Goal: Use online tool/utility: Utilize a website feature to perform a specific function

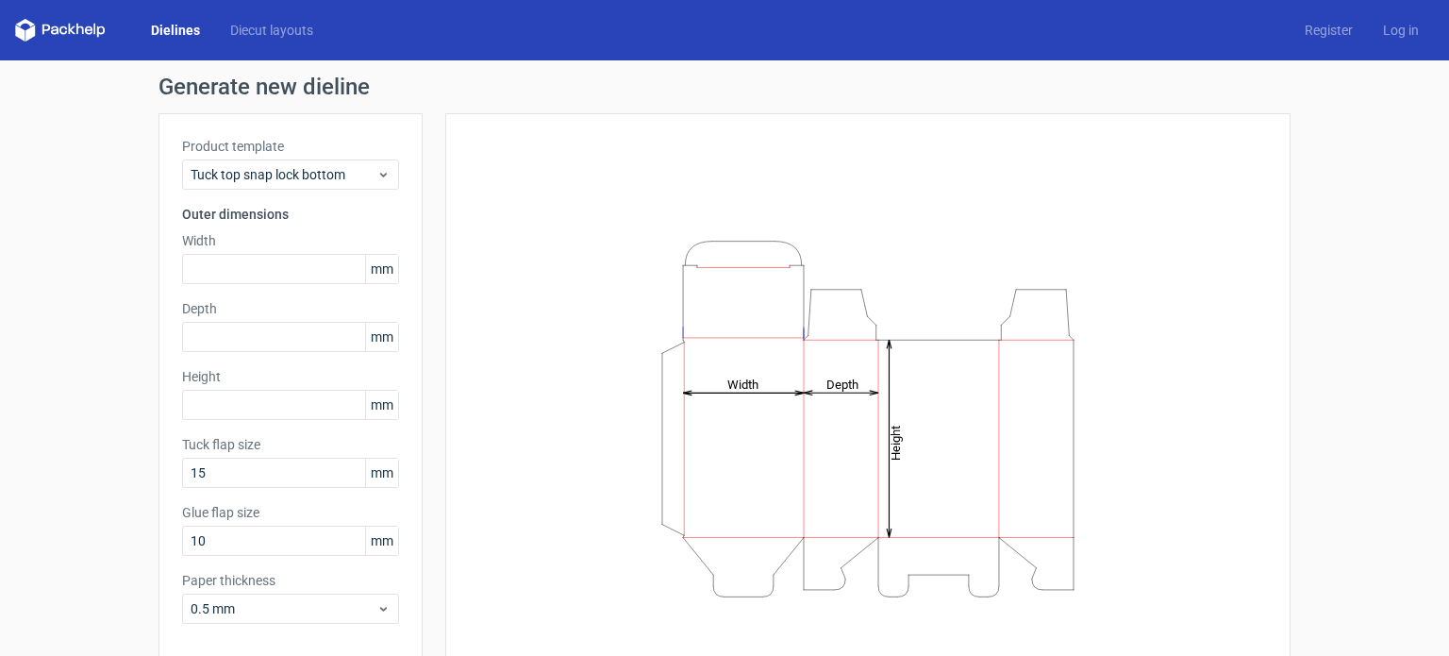
scroll to position [82, 0]
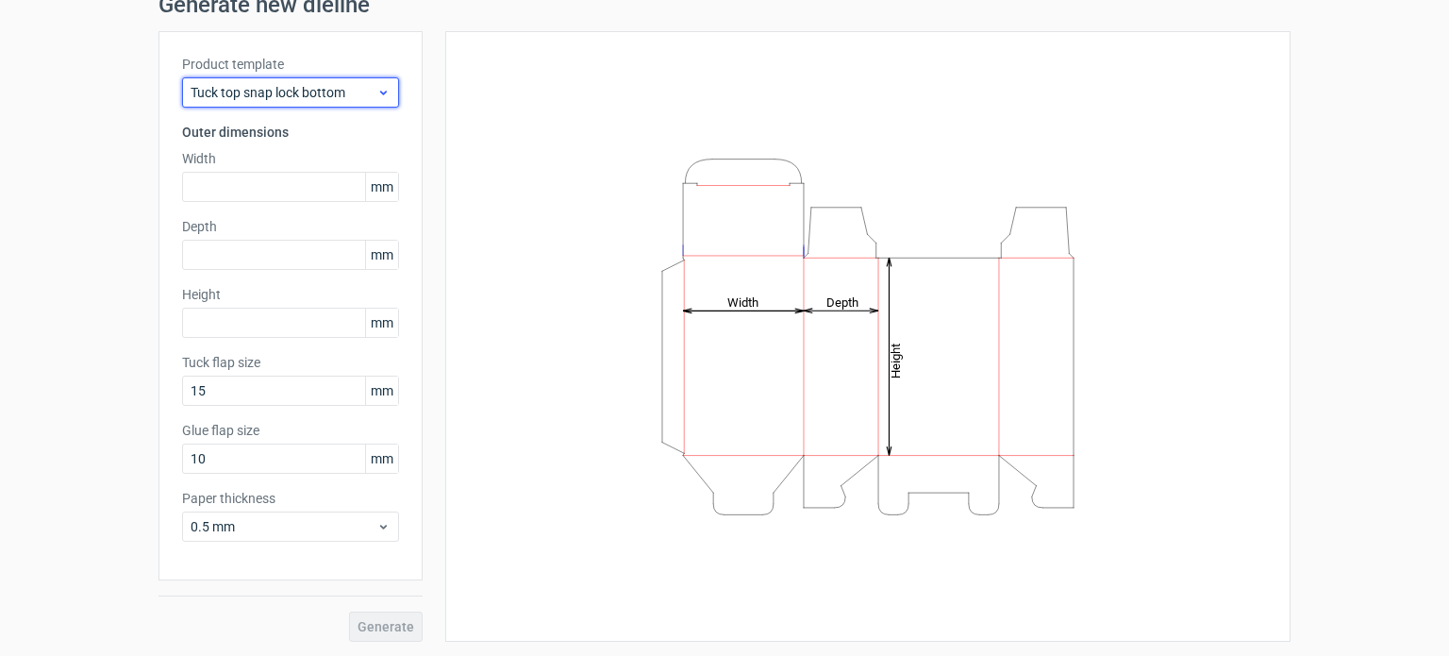
click at [347, 94] on span "Tuck top snap lock bottom" at bounding box center [284, 92] width 186 height 19
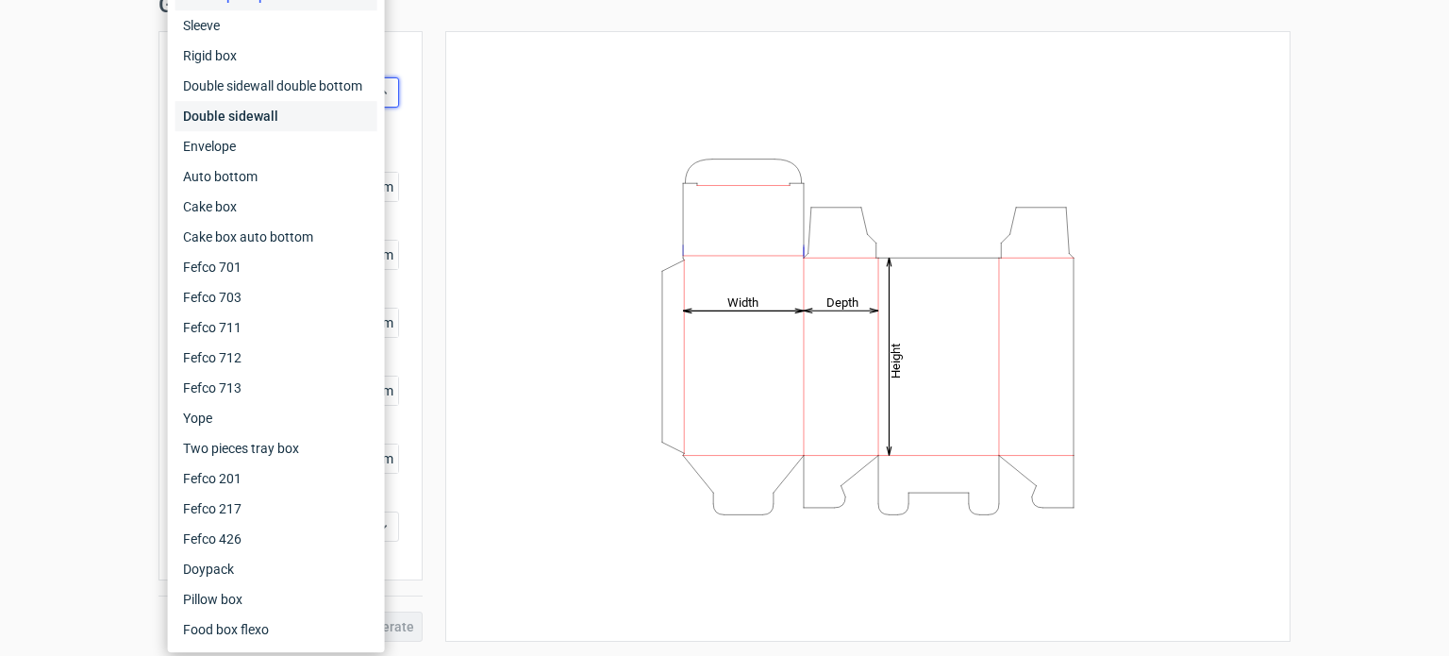
click at [324, 122] on div "Double sidewall" at bounding box center [276, 116] width 202 height 30
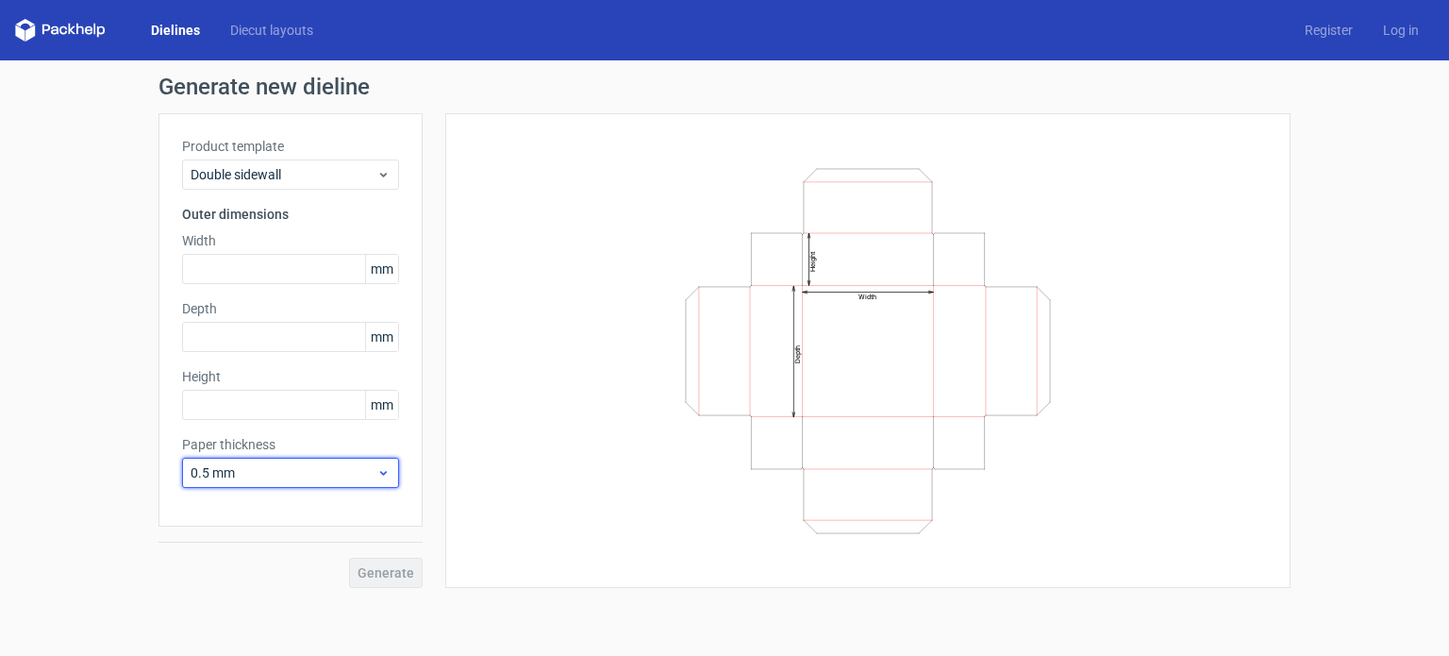
click at [344, 482] on div "0.5 mm" at bounding box center [290, 472] width 217 height 30
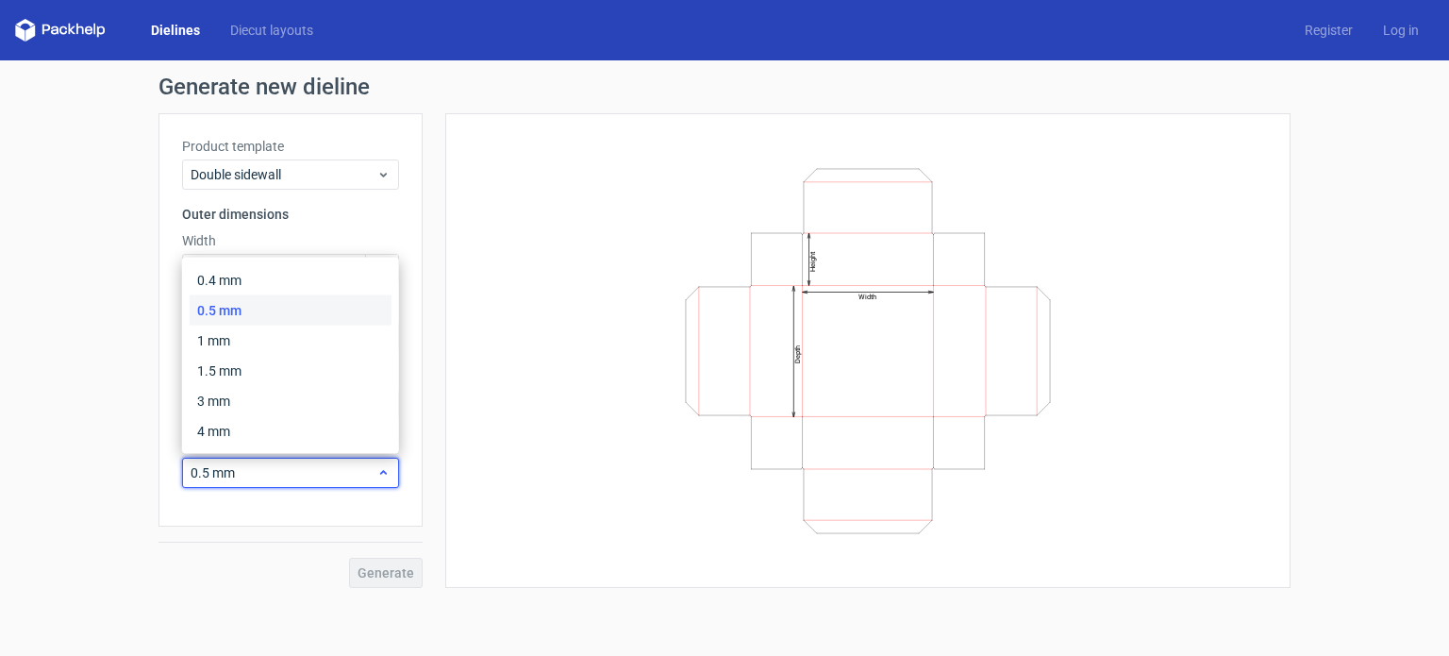
click at [344, 482] on div "0.5 mm" at bounding box center [290, 472] width 217 height 30
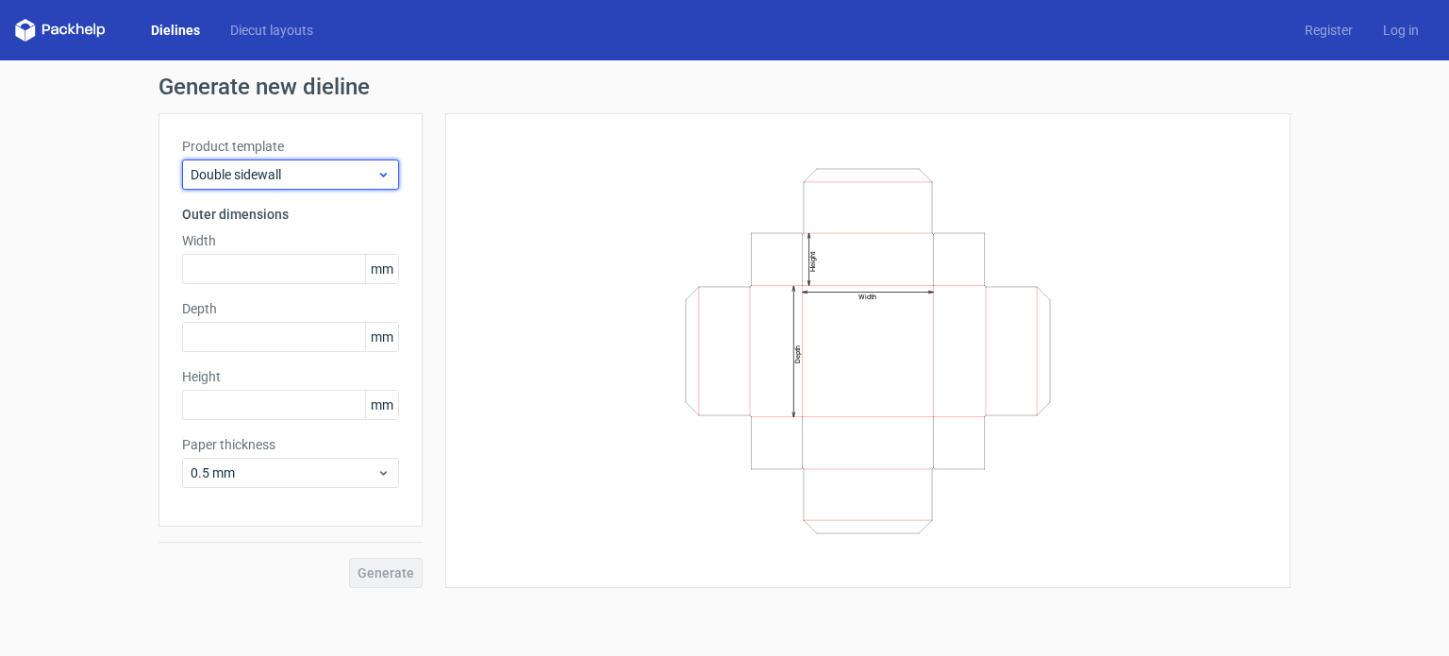
click at [349, 178] on span "Double sidewall" at bounding box center [284, 174] width 186 height 19
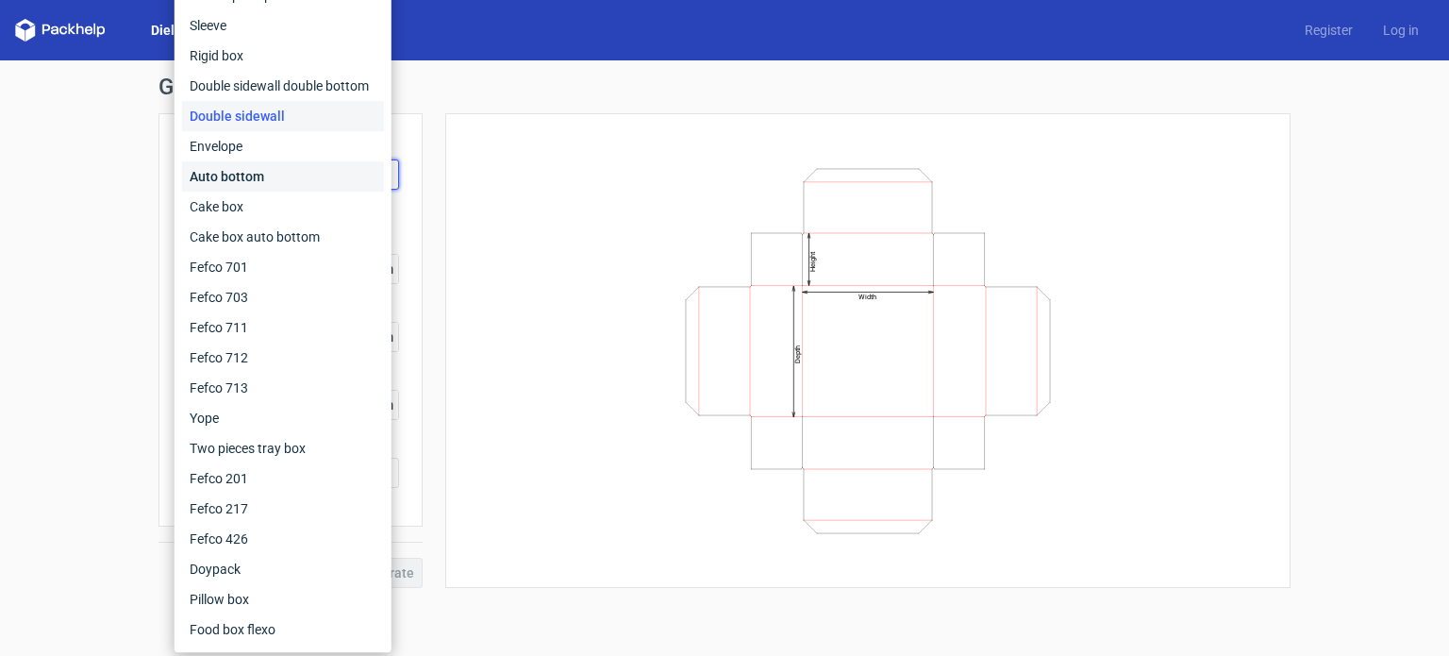
click at [299, 175] on div "Auto bottom" at bounding box center [283, 176] width 202 height 30
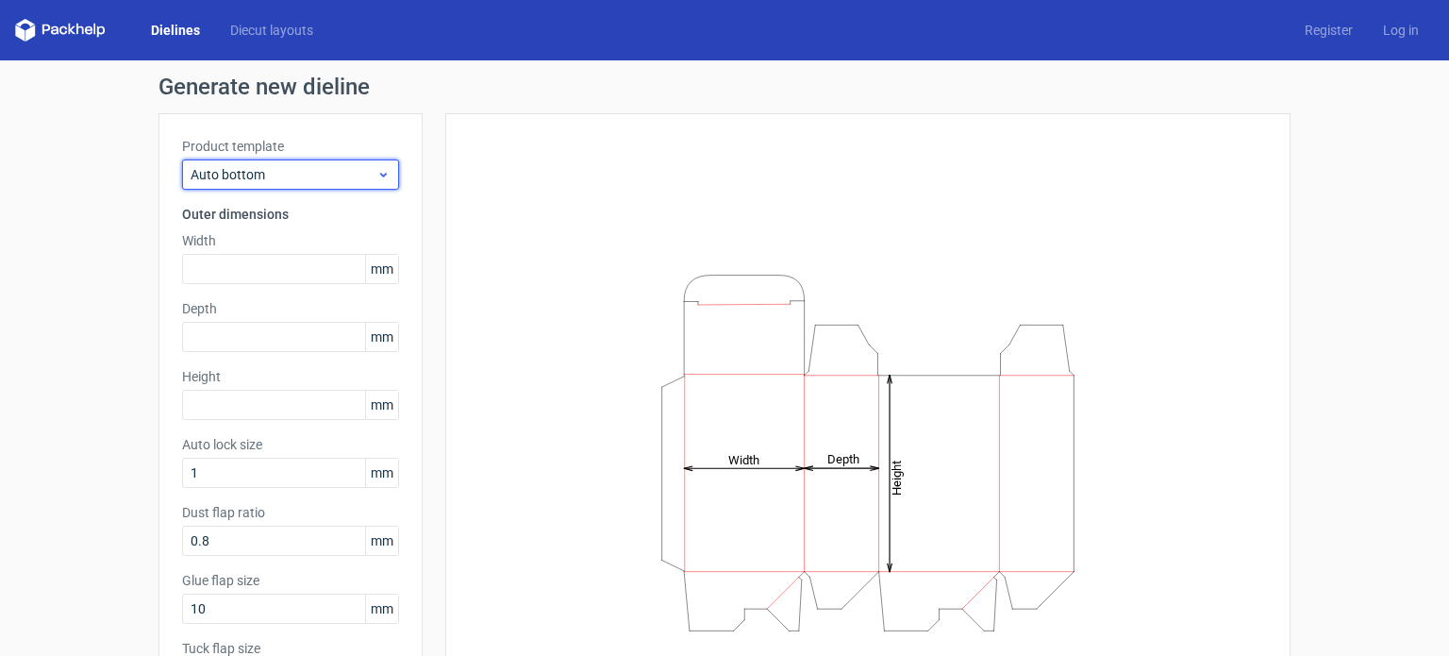
click at [320, 175] on span "Auto bottom" at bounding box center [284, 174] width 186 height 19
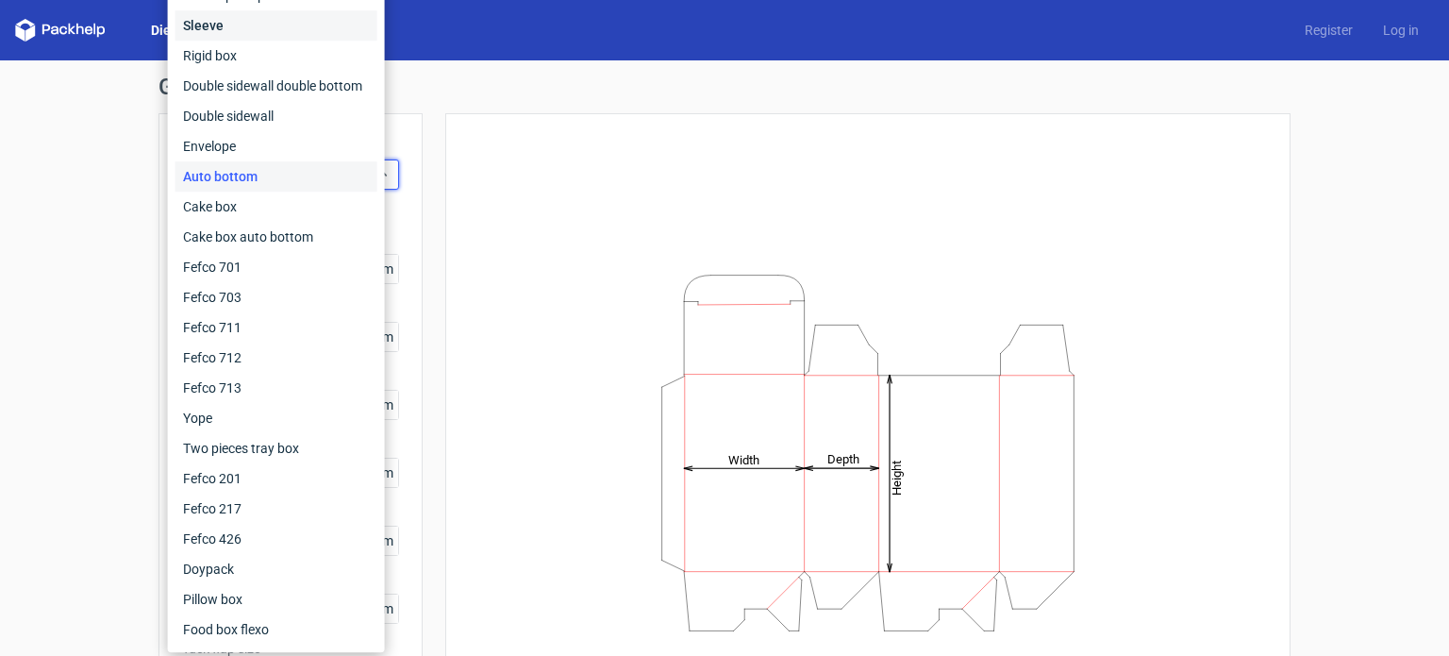
click at [275, 18] on div "Sleeve" at bounding box center [276, 25] width 202 height 30
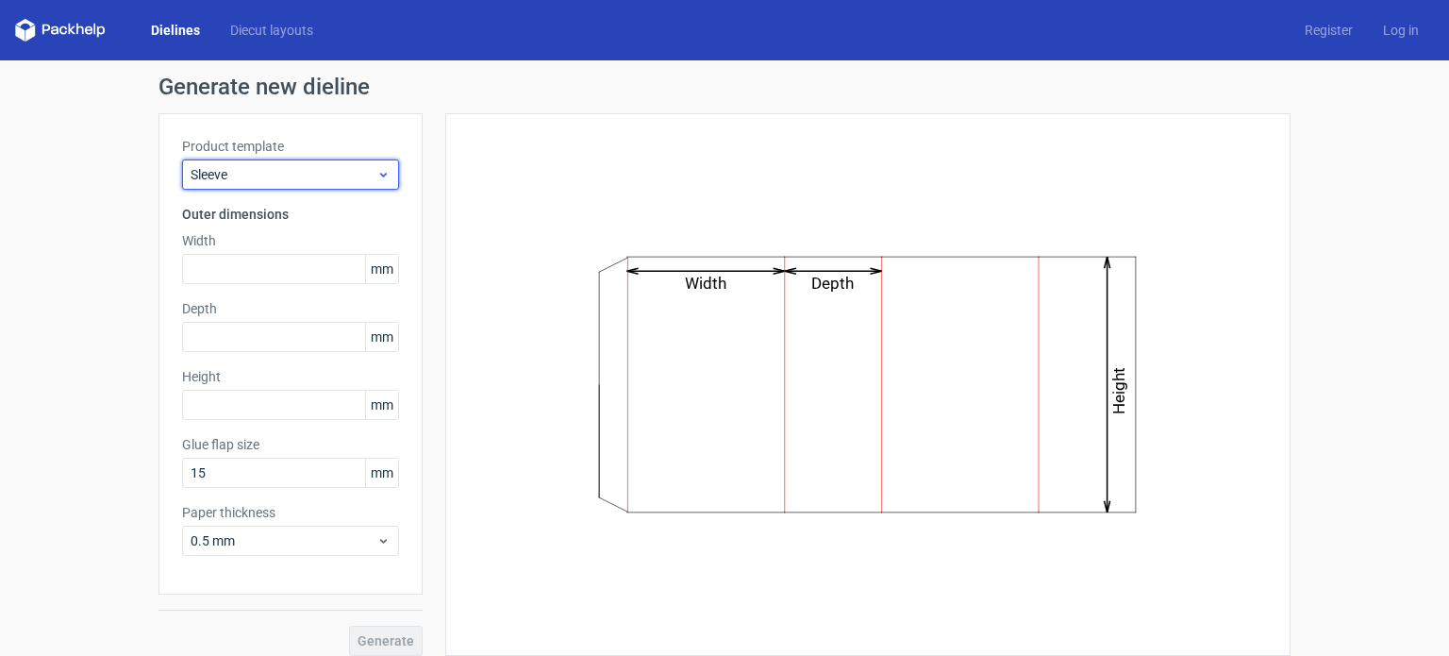
click at [299, 172] on span "Sleeve" at bounding box center [284, 174] width 186 height 19
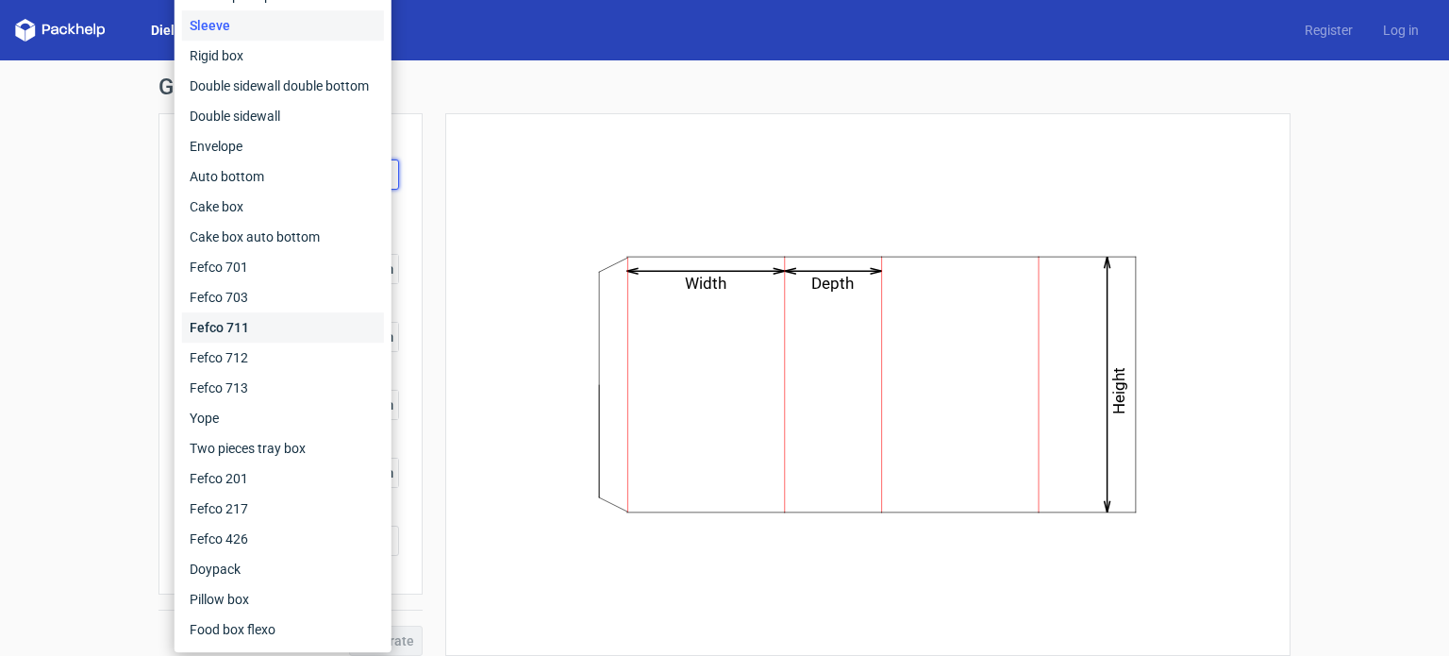
scroll to position [14, 0]
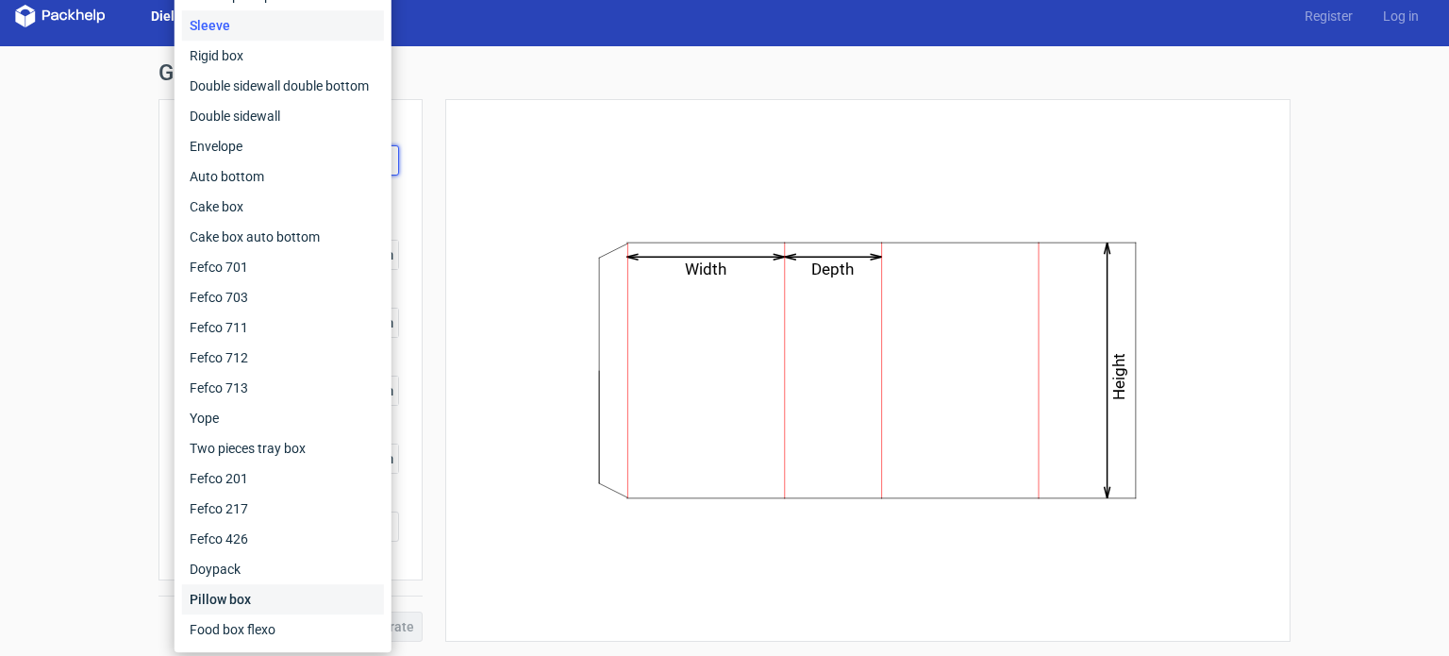
click at [226, 596] on div "Pillow box" at bounding box center [283, 599] width 202 height 30
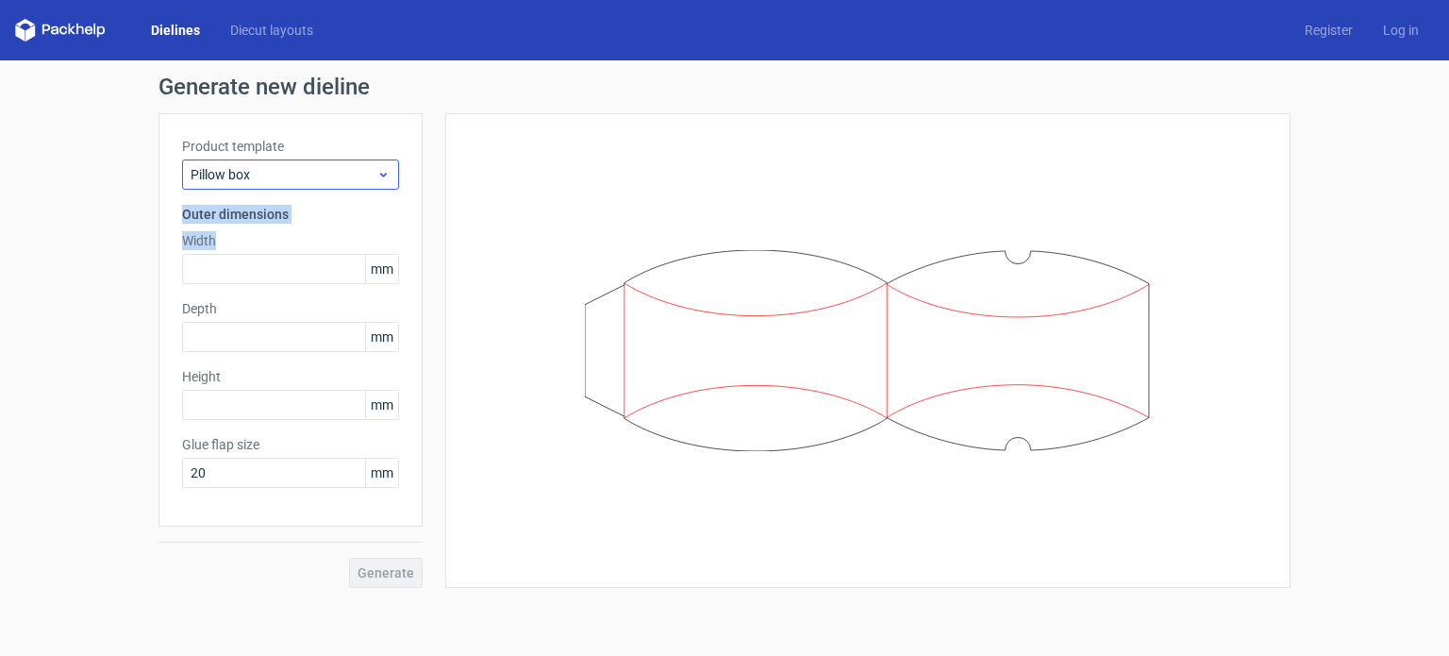
drag, startPoint x: 307, startPoint y: 233, endPoint x: 334, endPoint y: 174, distance: 65.0
click at [334, 174] on div "Product template Pillow box Outer dimensions Width mm Depth mm Height mm Glue f…" at bounding box center [290, 319] width 264 height 413
click at [334, 174] on span "Pillow box" at bounding box center [284, 174] width 186 height 19
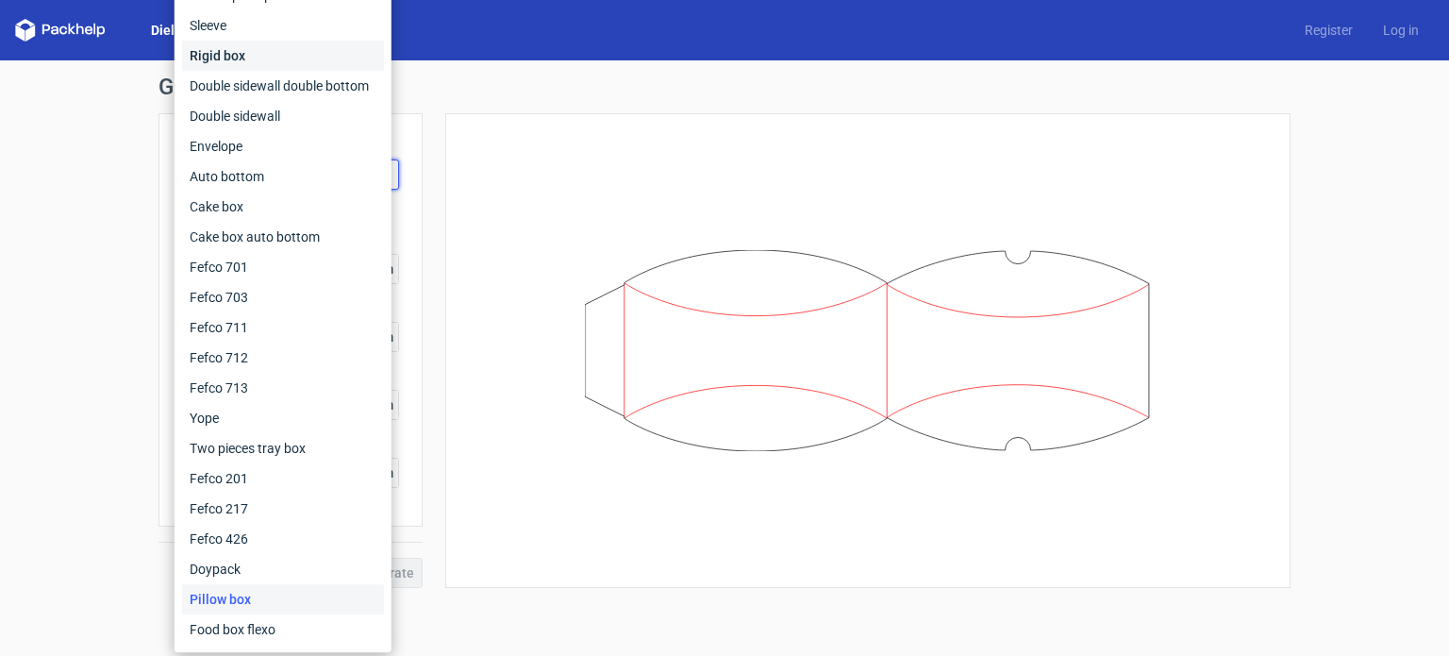
click at [287, 53] on div "Rigid box" at bounding box center [283, 56] width 202 height 30
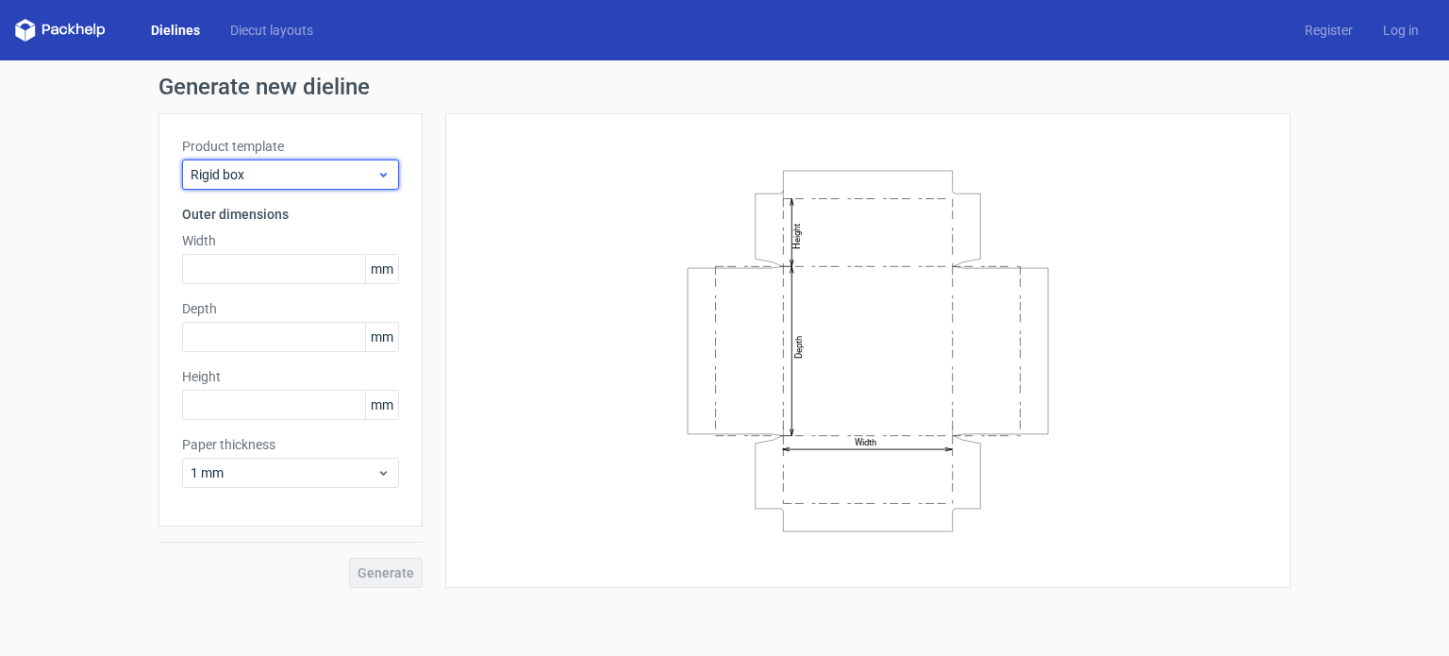
click at [375, 174] on span "Rigid box" at bounding box center [284, 174] width 186 height 19
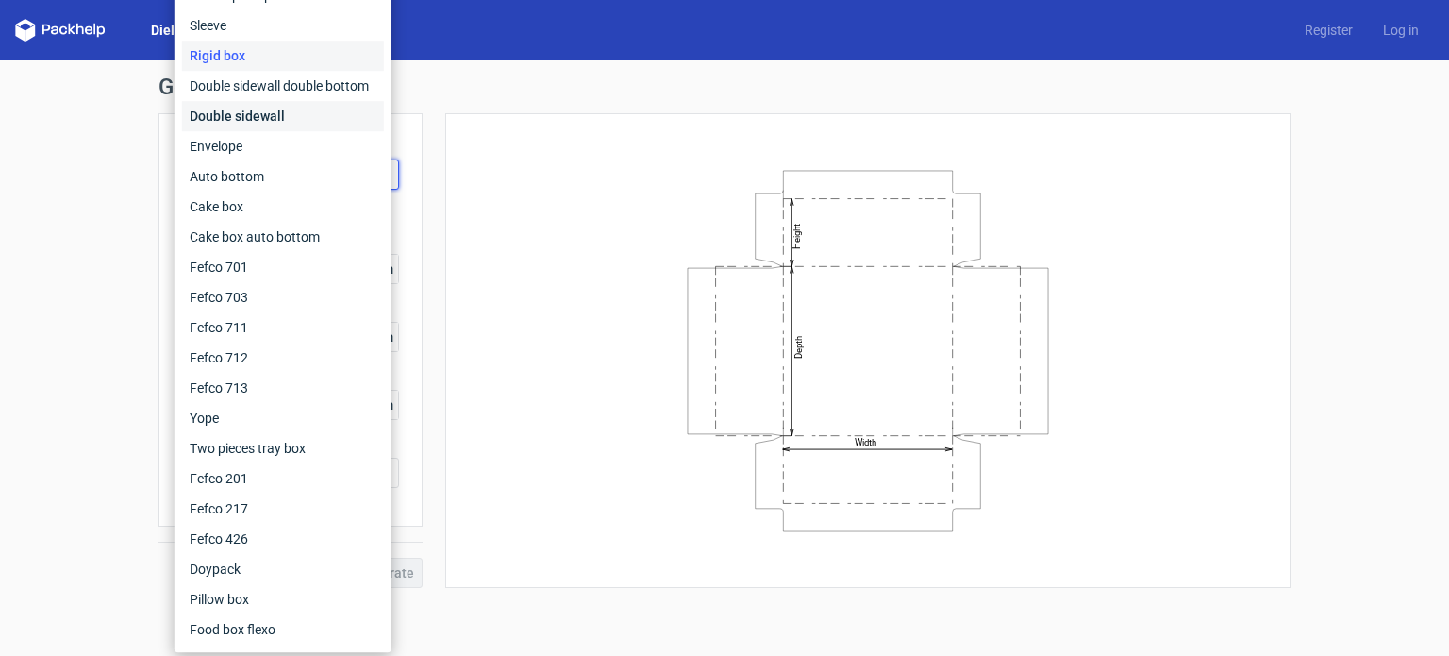
click at [257, 116] on div "Double sidewall" at bounding box center [283, 116] width 202 height 30
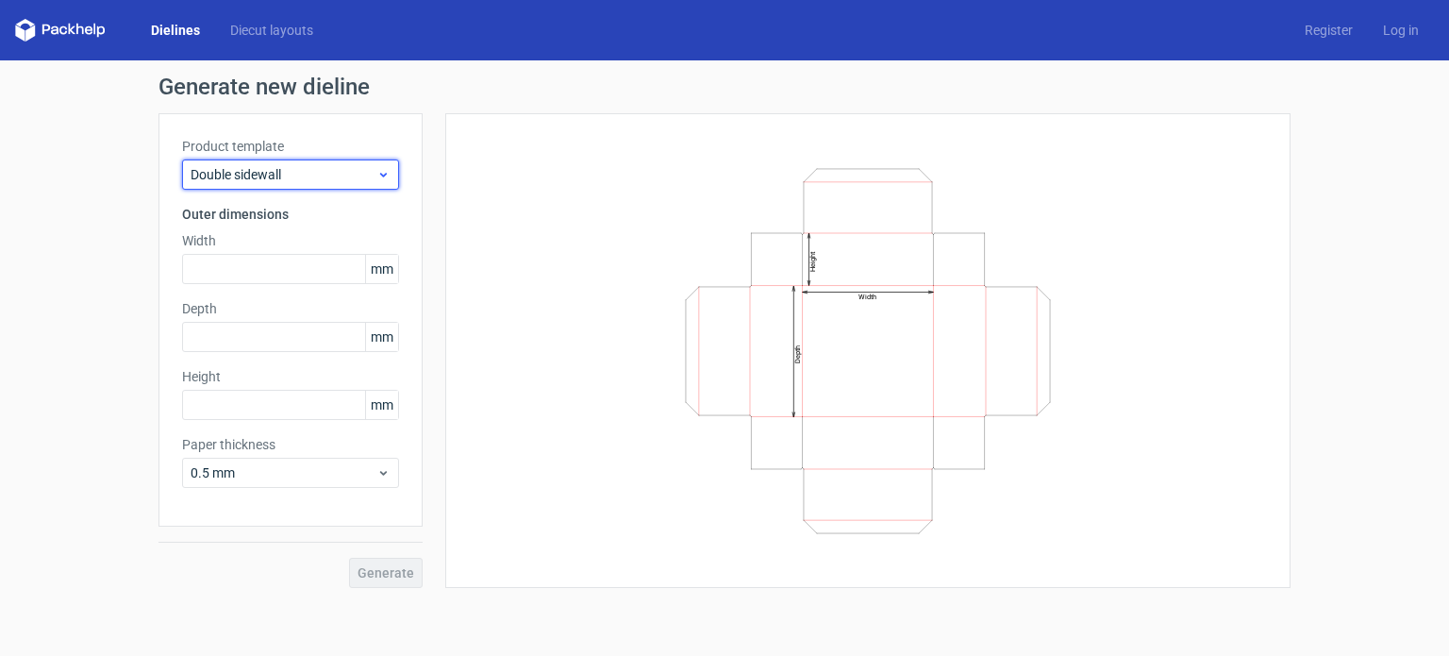
click at [324, 178] on span "Double sidewall" at bounding box center [284, 174] width 186 height 19
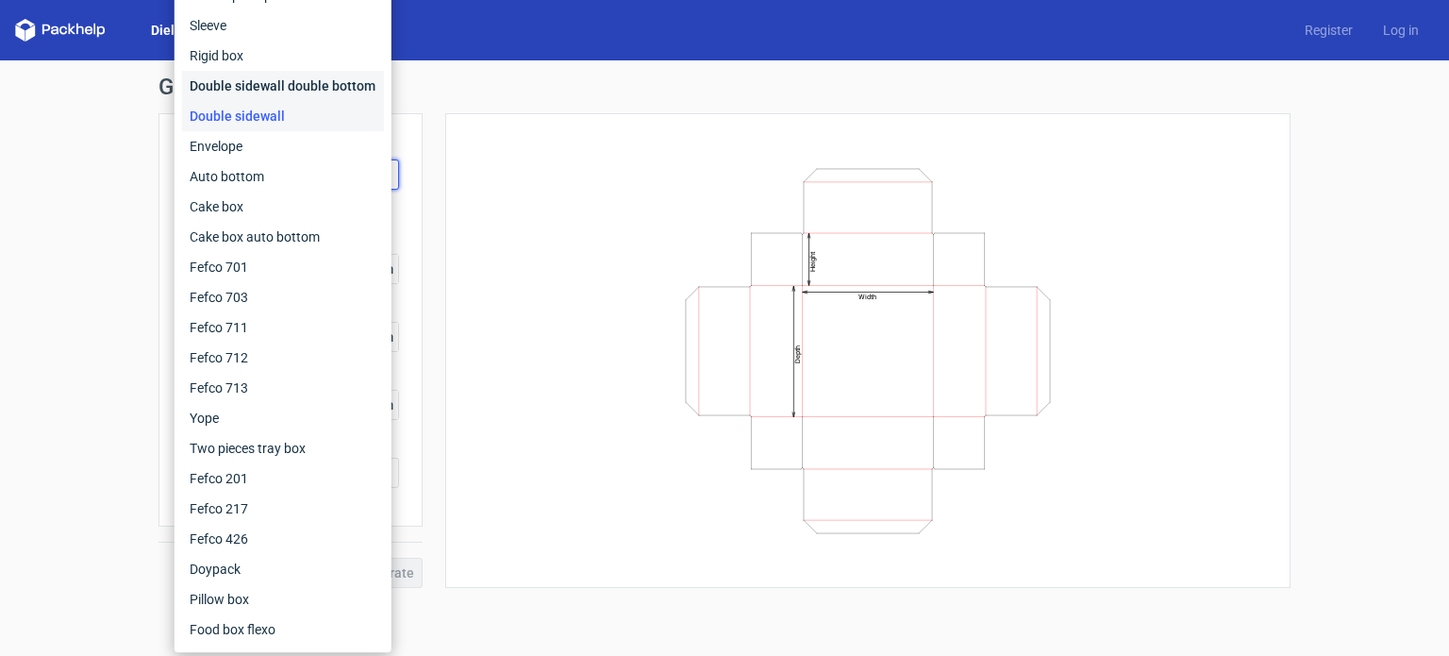
click at [316, 91] on div "Double sidewall double bottom" at bounding box center [283, 86] width 202 height 30
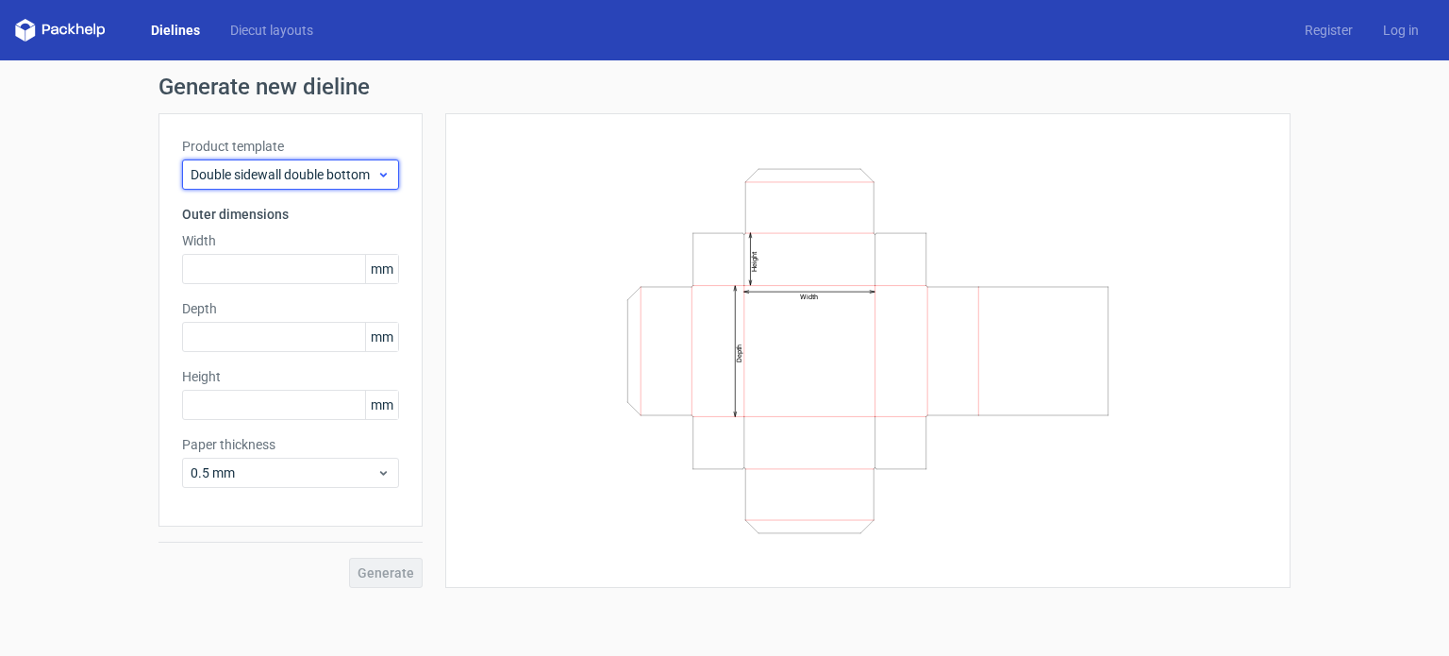
click at [342, 182] on span "Double sidewall double bottom" at bounding box center [284, 174] width 186 height 19
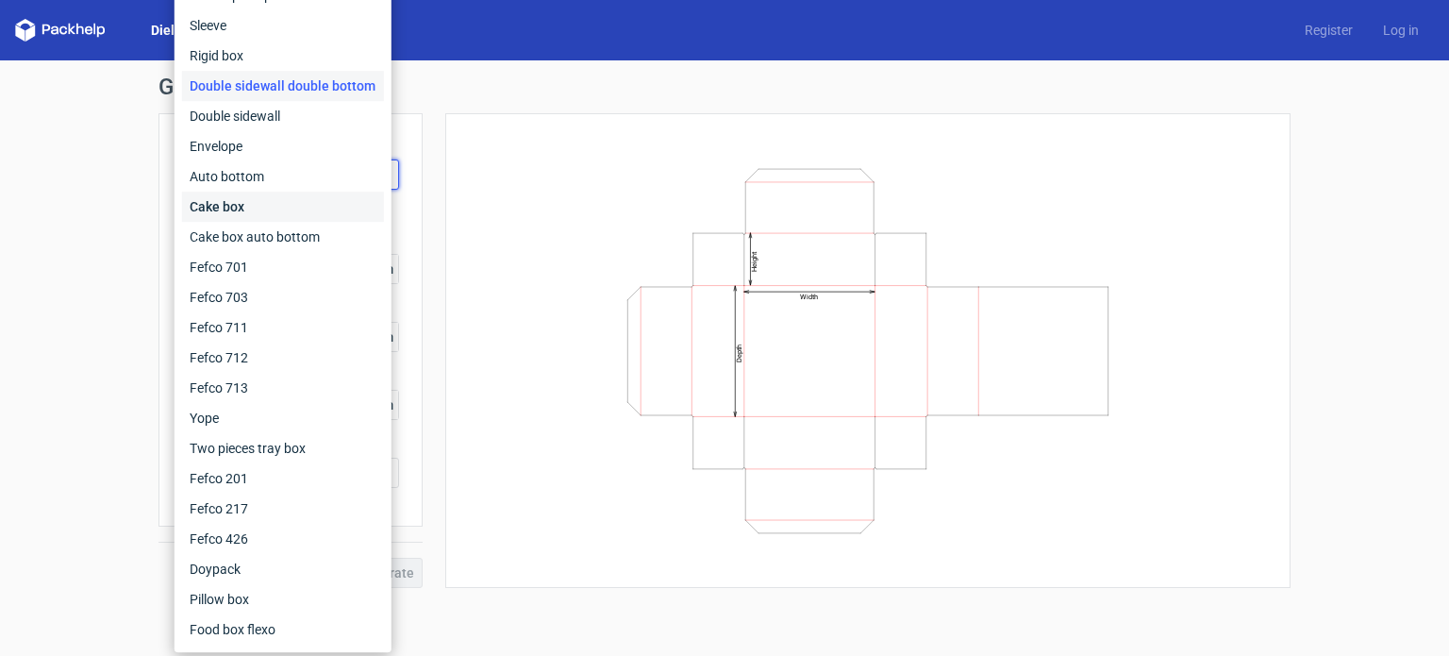
click at [269, 214] on div "Cake box" at bounding box center [283, 206] width 202 height 30
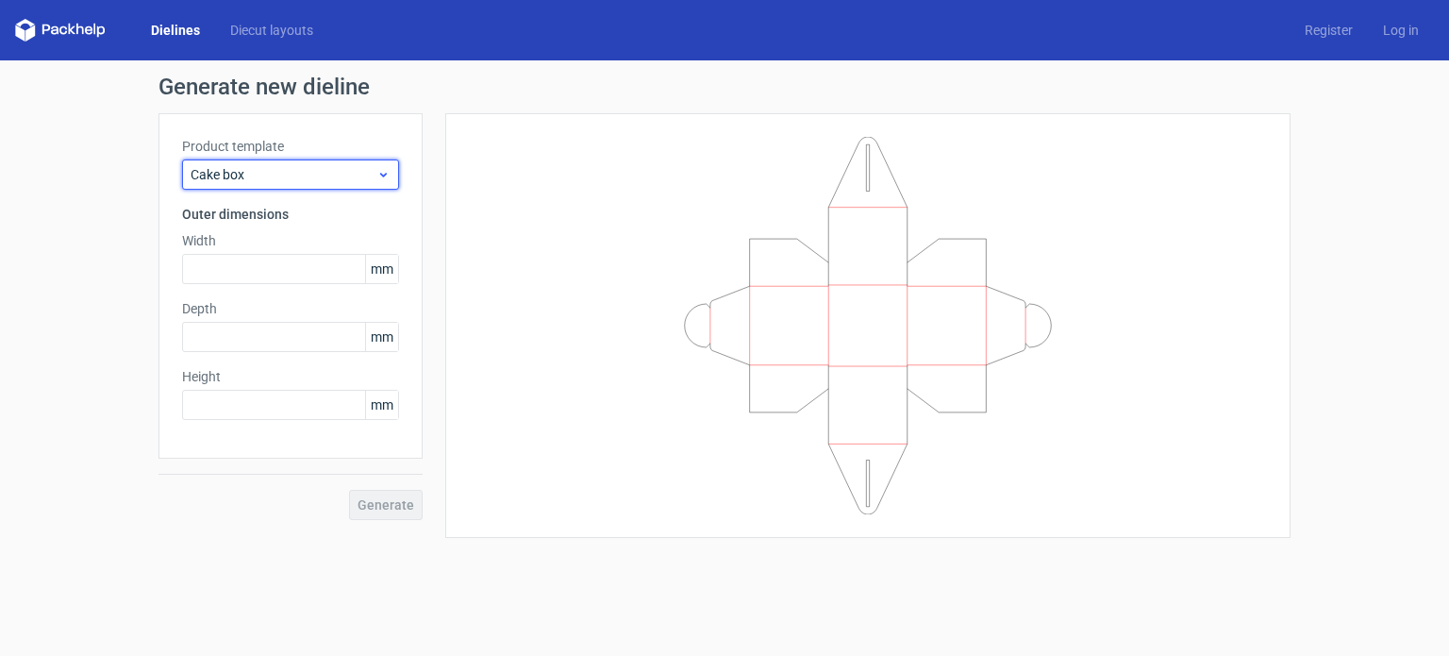
click at [373, 165] on span "Cake box" at bounding box center [284, 174] width 186 height 19
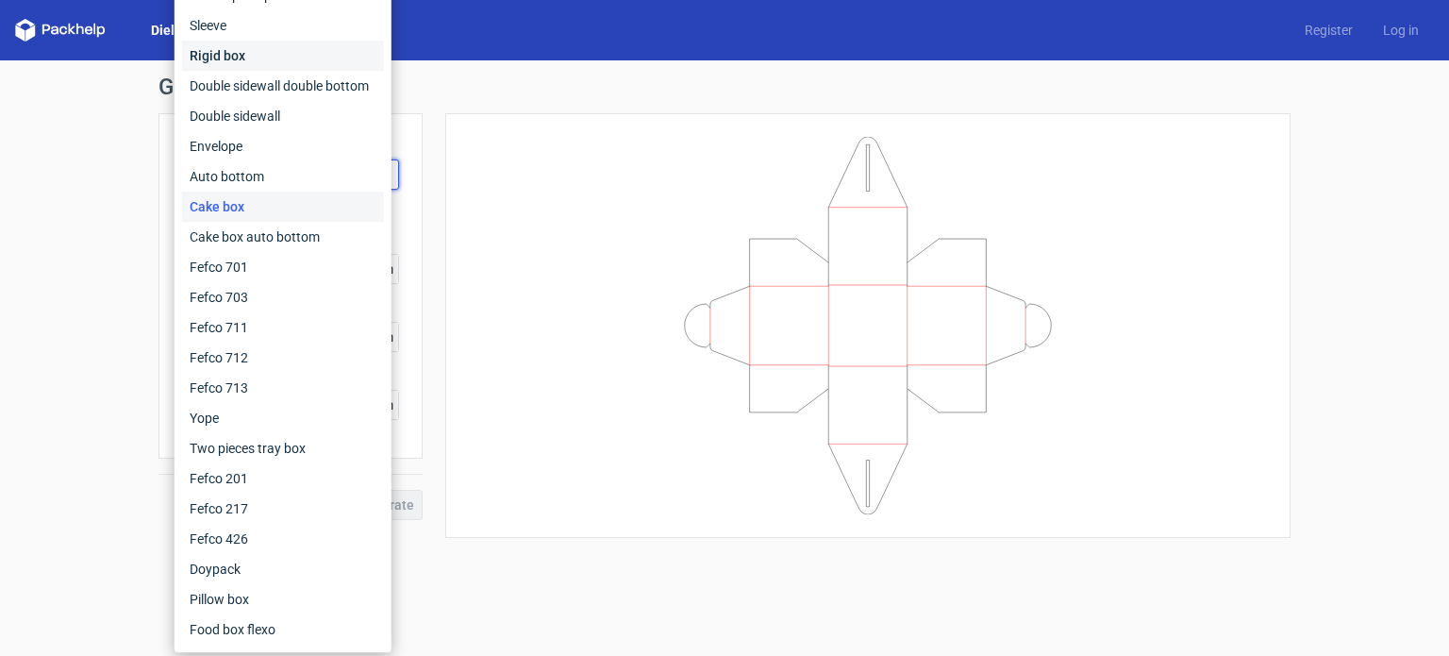
click at [241, 48] on div "Rigid box" at bounding box center [283, 56] width 202 height 30
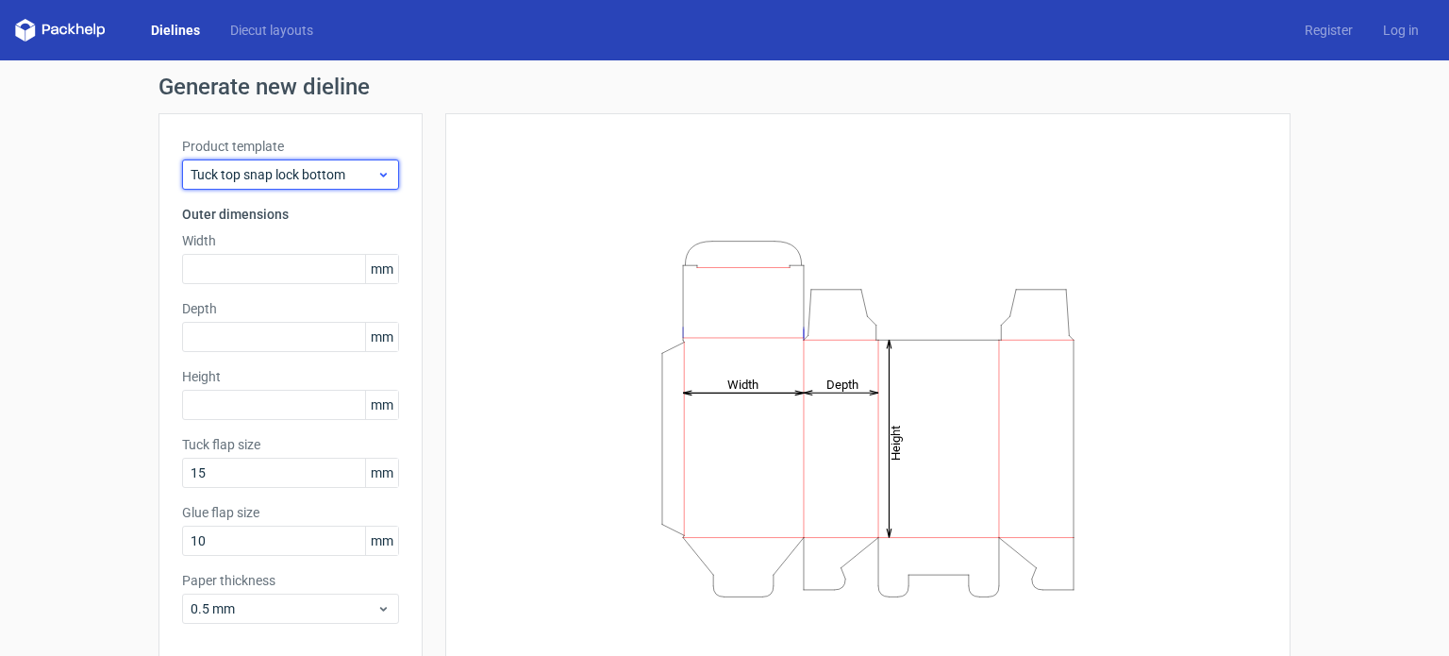
click at [342, 187] on div "Tuck top snap lock bottom" at bounding box center [290, 174] width 217 height 30
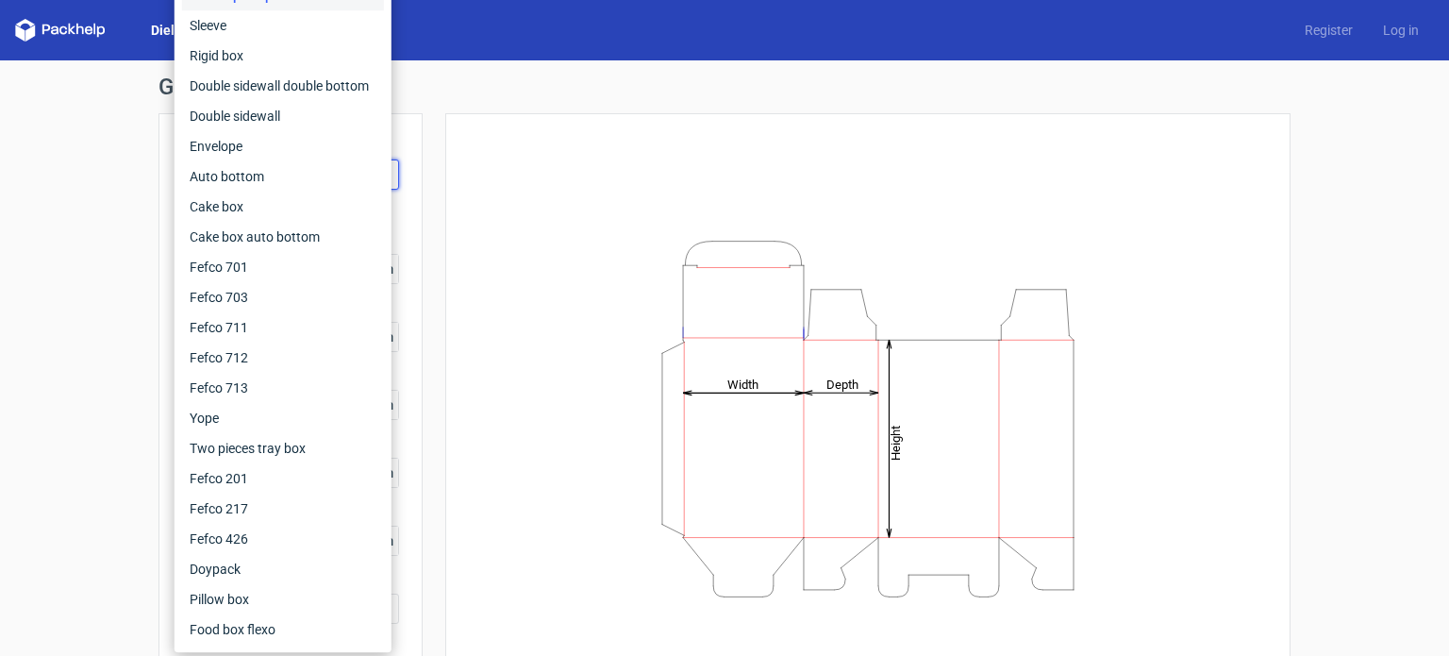
click at [585, 512] on icon "Height Depth Width" at bounding box center [868, 418] width 566 height 377
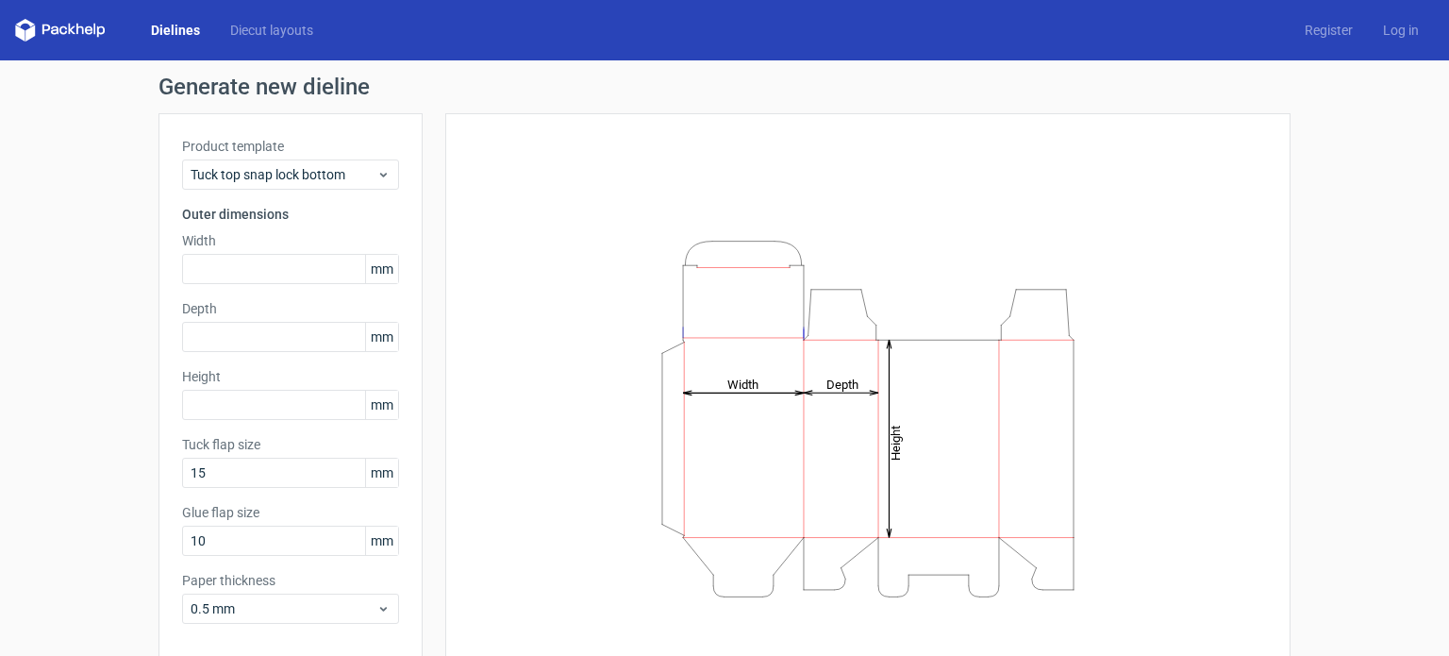
scroll to position [82, 0]
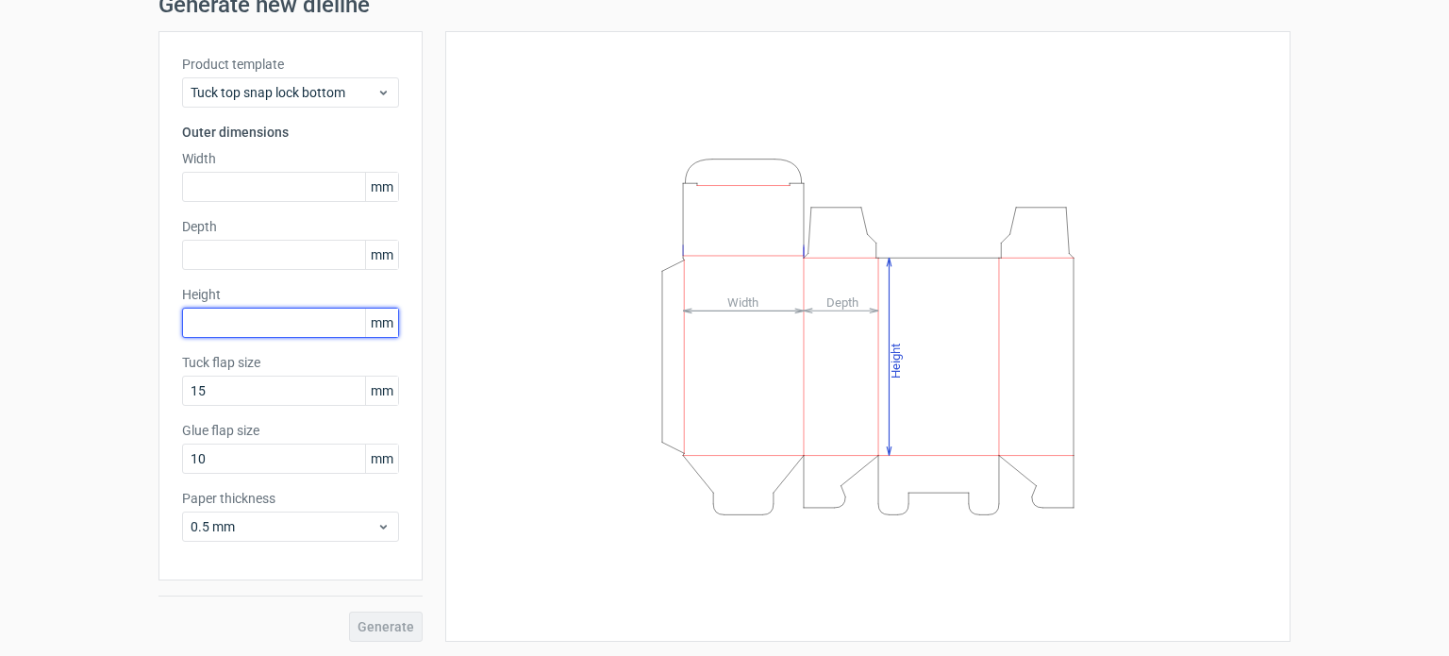
click at [225, 308] on input "text" at bounding box center [290, 322] width 217 height 30
type input "38"
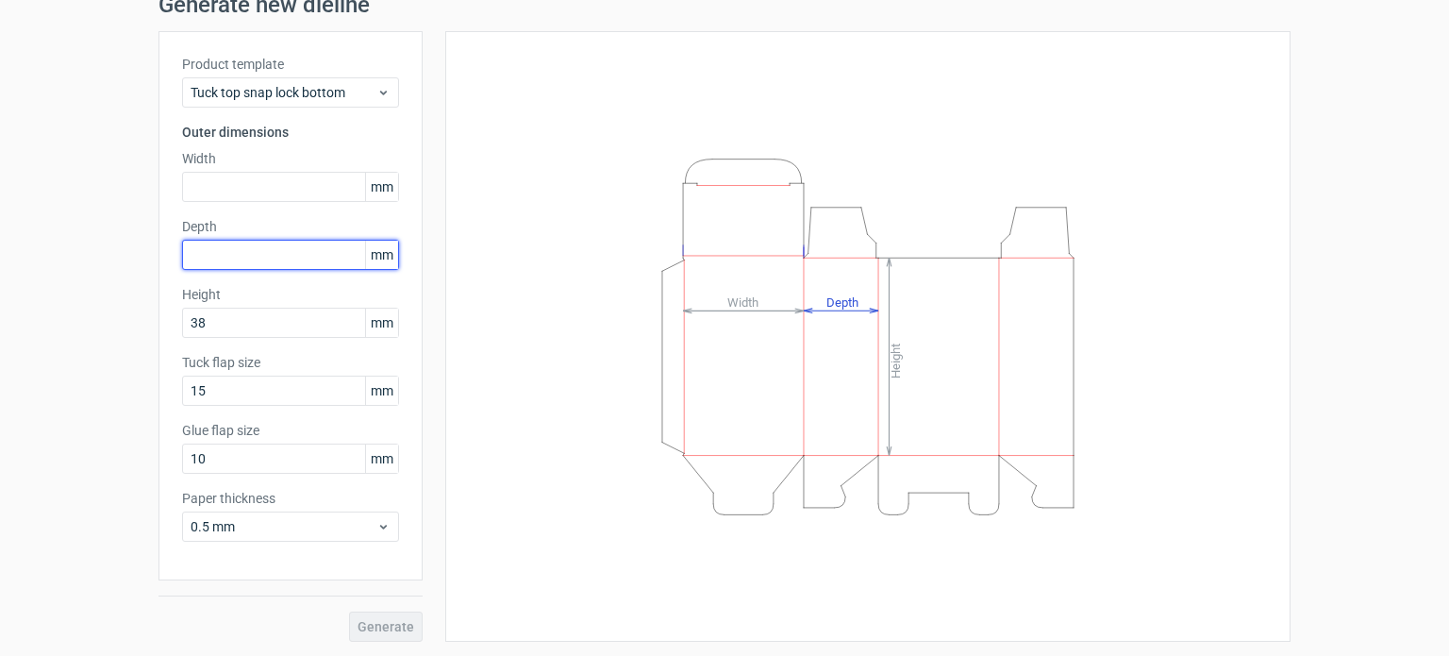
click at [223, 249] on input "text" at bounding box center [290, 255] width 217 height 30
type input "44"
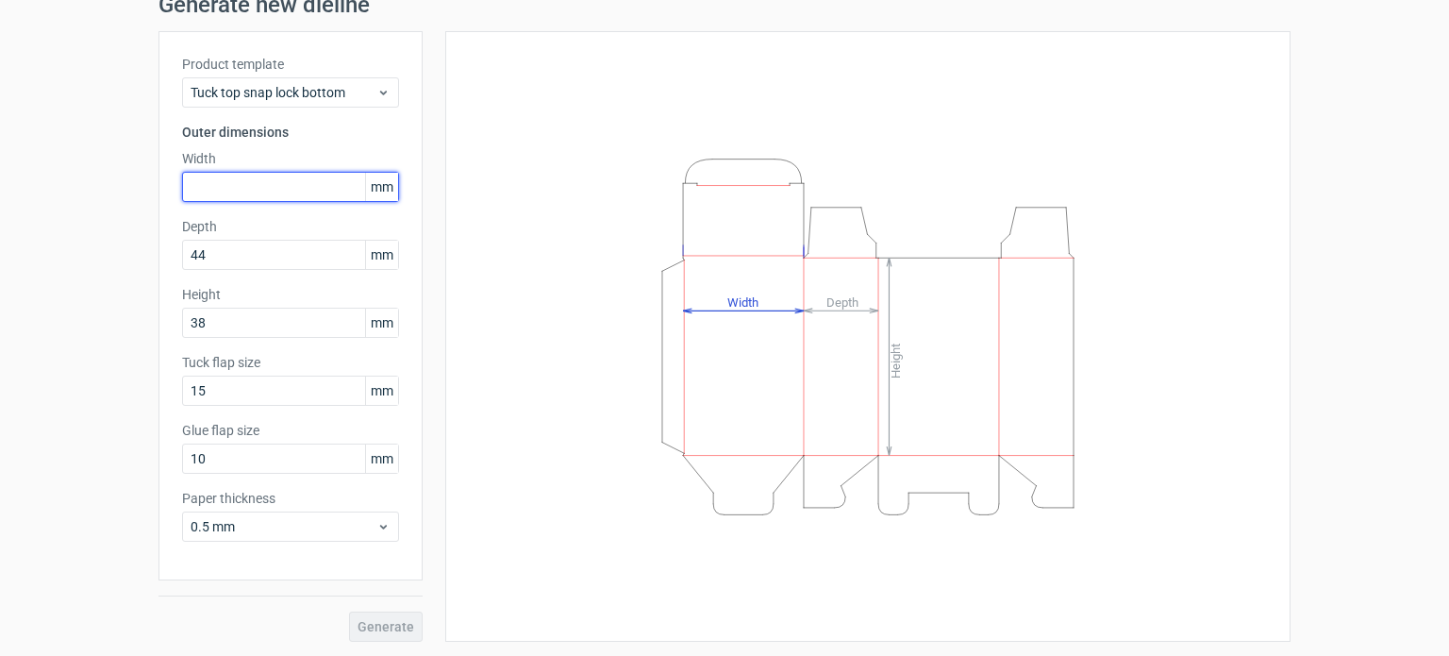
click at [226, 192] on input "text" at bounding box center [290, 187] width 217 height 30
type input "63"
click at [349, 611] on button "Generate" at bounding box center [386, 626] width 74 height 30
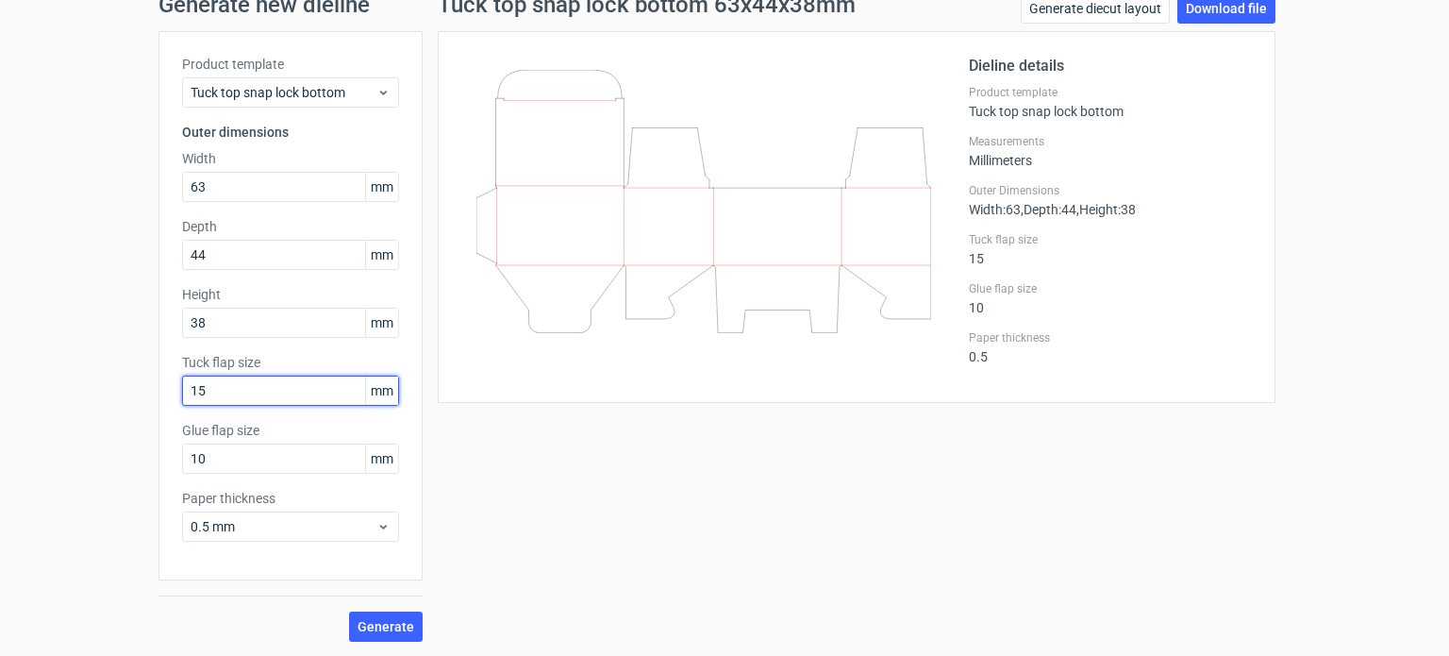
click at [199, 391] on input "15" at bounding box center [290, 390] width 217 height 30
type input "10"
click at [349, 611] on button "Generate" at bounding box center [386, 626] width 74 height 30
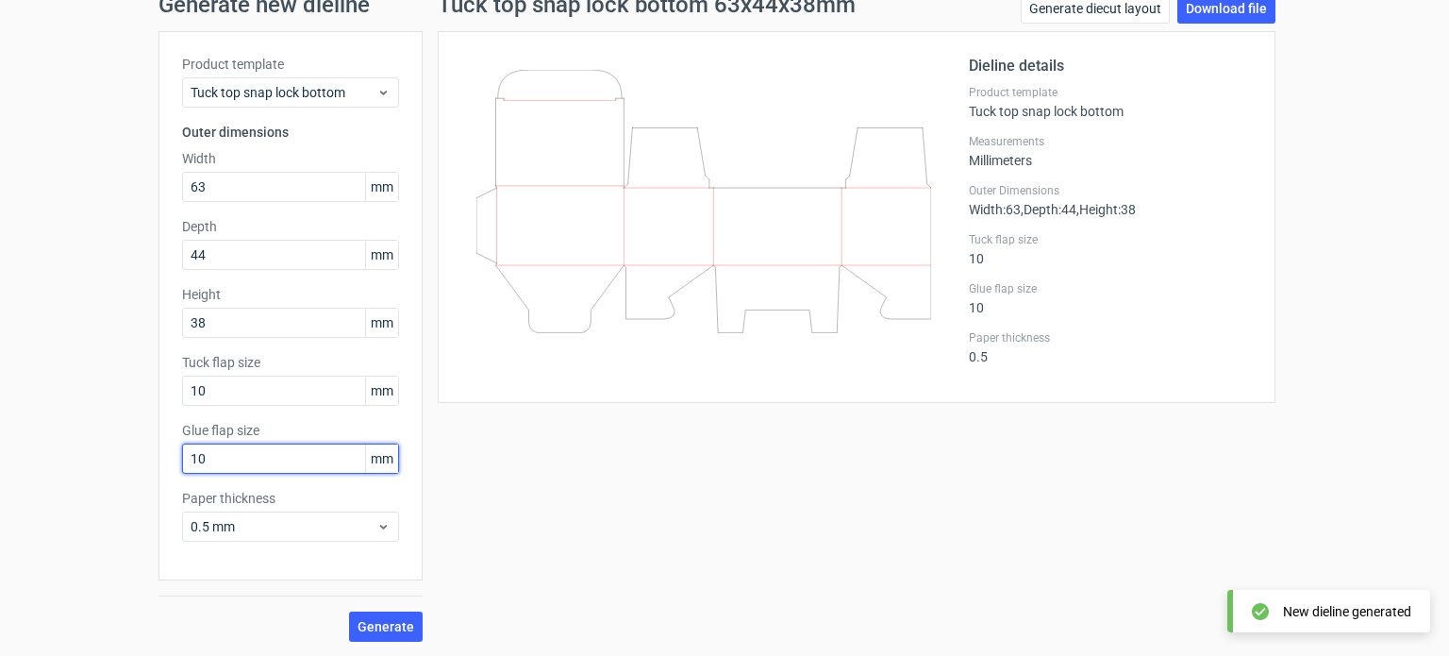
click at [225, 462] on input "10" at bounding box center [290, 458] width 217 height 30
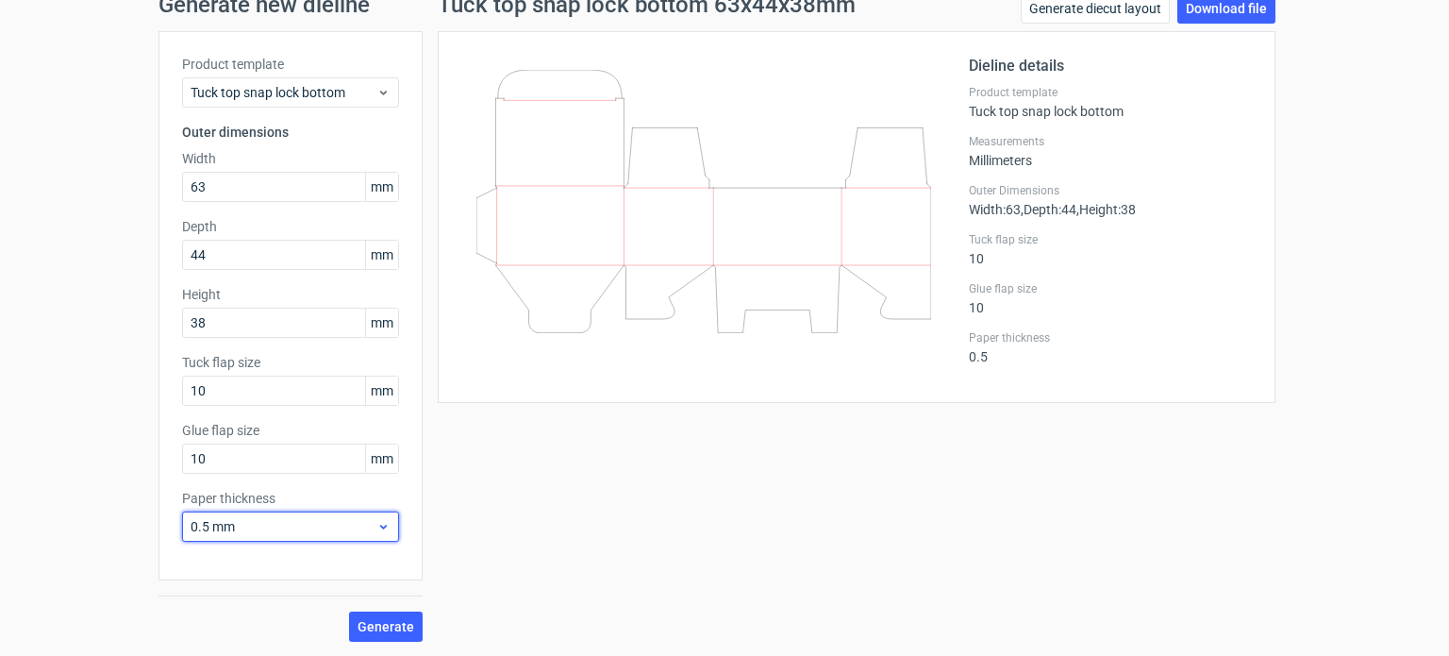
click at [380, 524] on use at bounding box center [383, 526] width 7 height 5
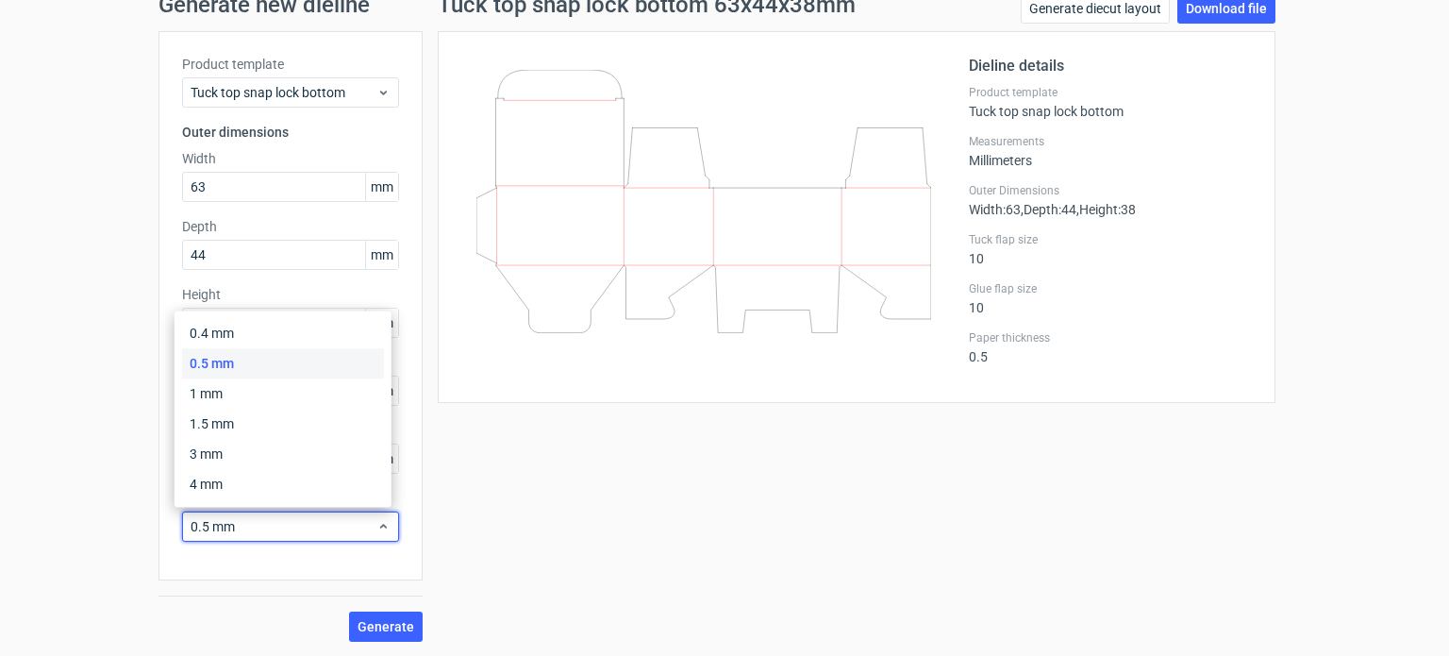
click at [249, 365] on div "0.5 mm" at bounding box center [283, 363] width 202 height 30
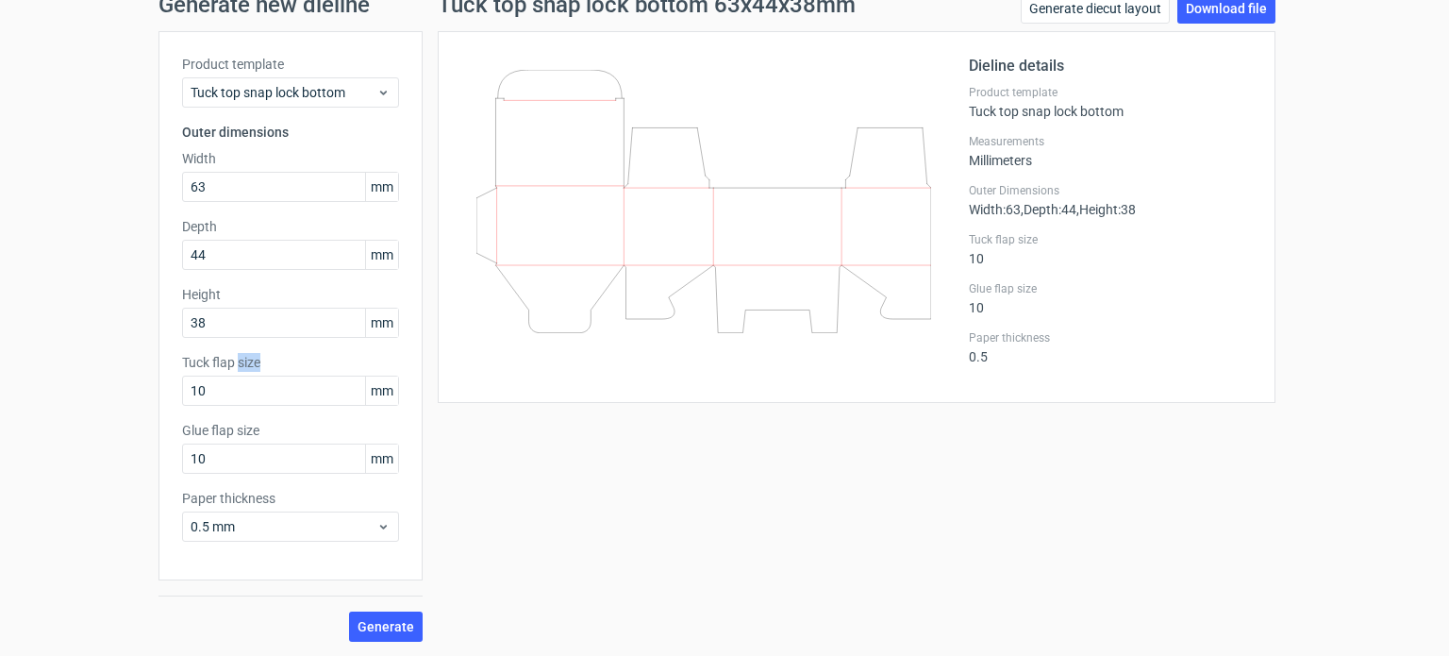
click at [249, 365] on label "Tuck flap size" at bounding box center [290, 362] width 217 height 19
click at [385, 625] on span "Generate" at bounding box center [385, 626] width 57 height 13
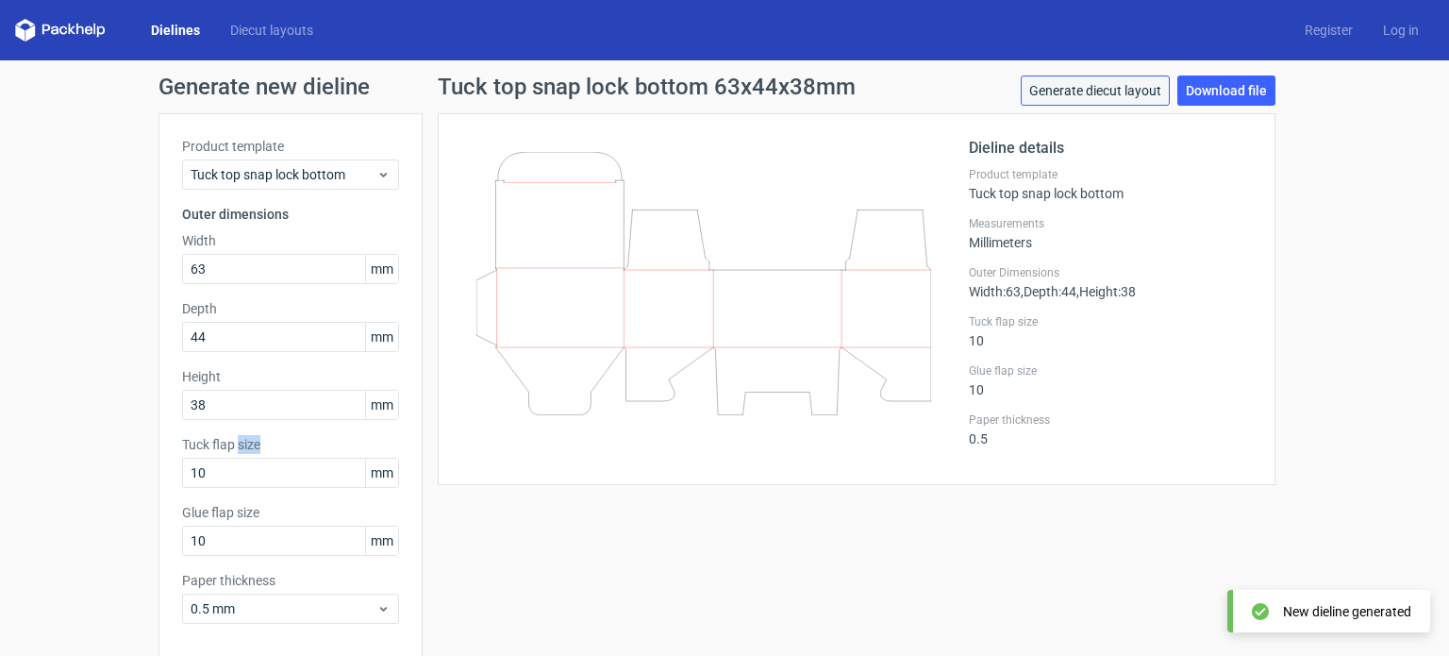
click at [1096, 81] on link "Generate diecut layout" at bounding box center [1095, 90] width 149 height 30
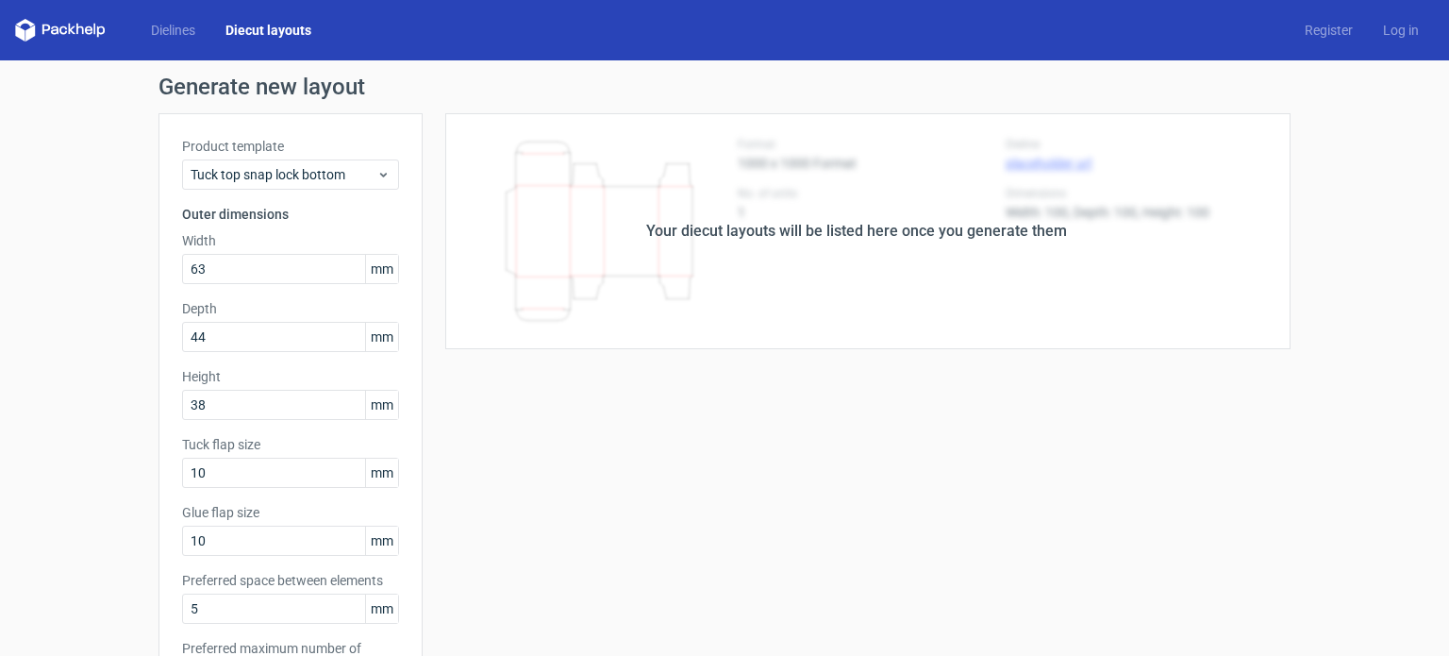
click at [1052, 209] on div "Your diecut layouts will be listed here once you generate them" at bounding box center [857, 231] width 868 height 236
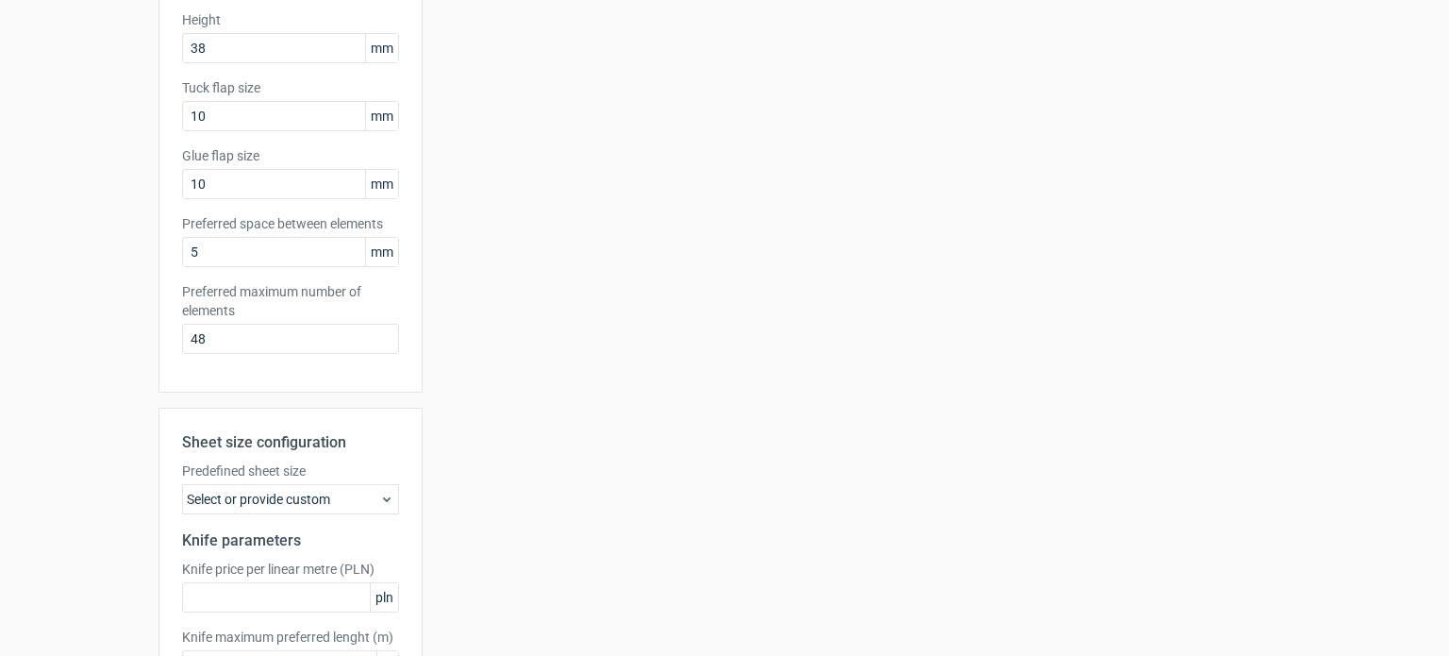
scroll to position [494, 0]
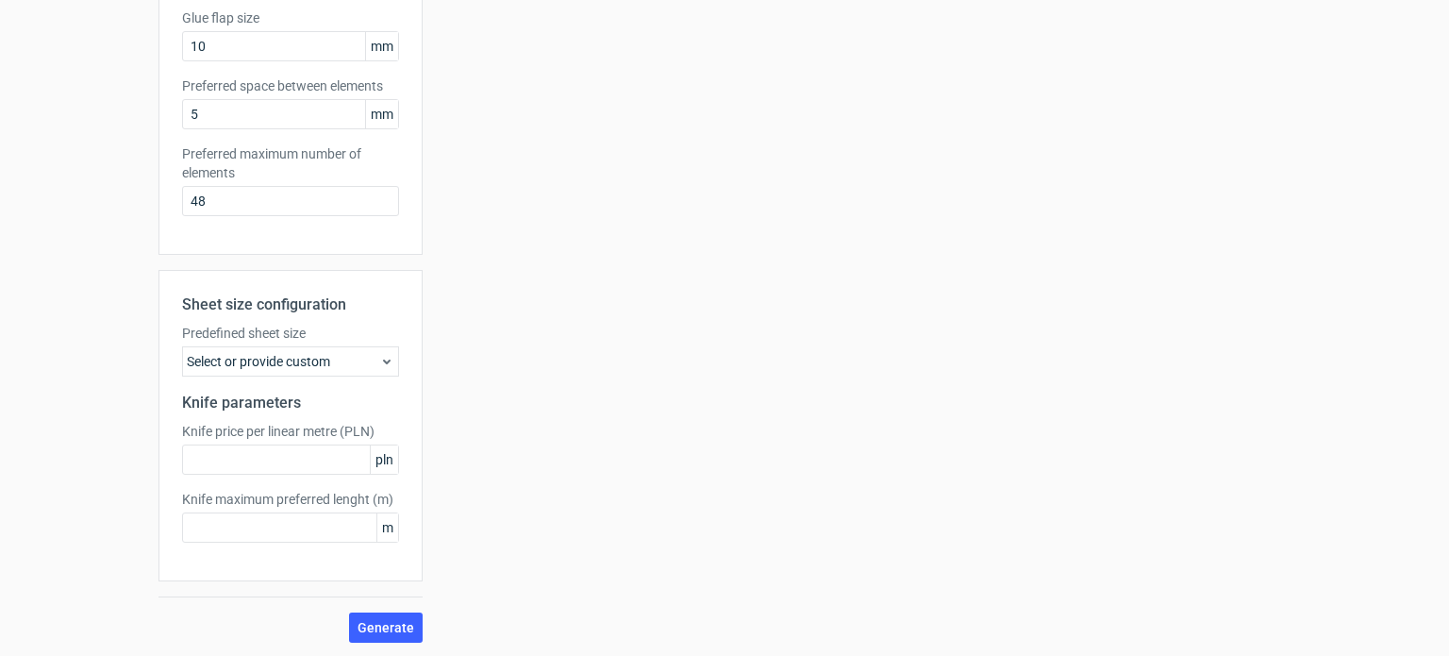
click at [358, 358] on div "Select or provide custom" at bounding box center [290, 361] width 217 height 30
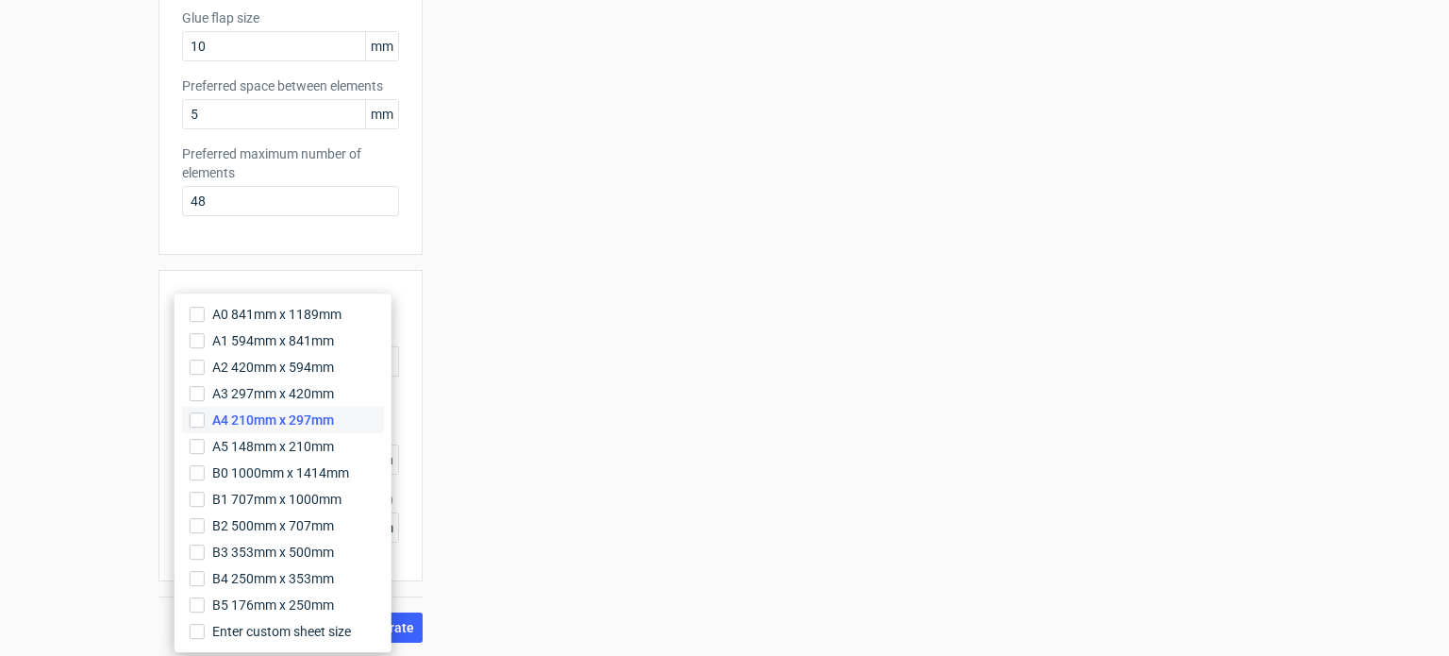
click at [275, 422] on span "A4 210mm x 297mm" at bounding box center [273, 419] width 122 height 19
click at [205, 422] on input "A4 210mm x 297mm" at bounding box center [197, 419] width 15 height 15
click at [493, 487] on div "Your diecut layouts will be listed here once you generate them Height Depth Wid…" at bounding box center [857, 130] width 868 height 1023
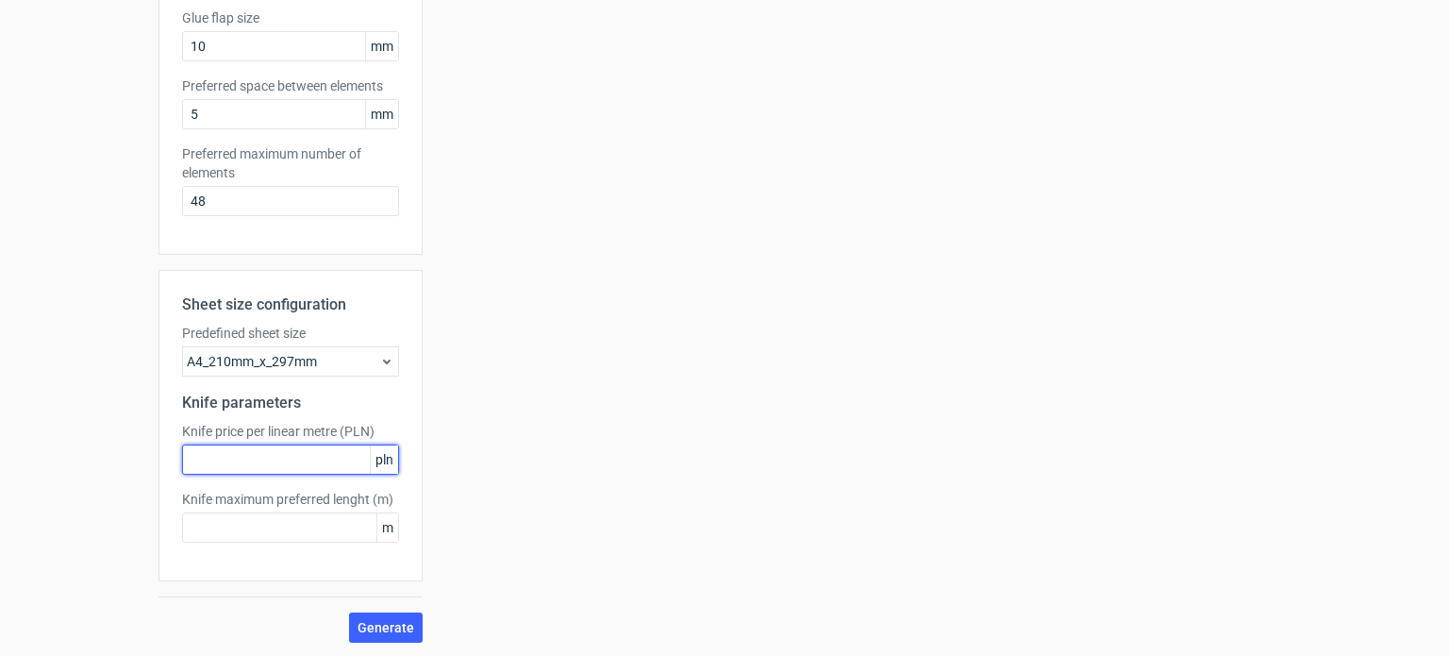
click at [343, 455] on input "text" at bounding box center [290, 459] width 217 height 30
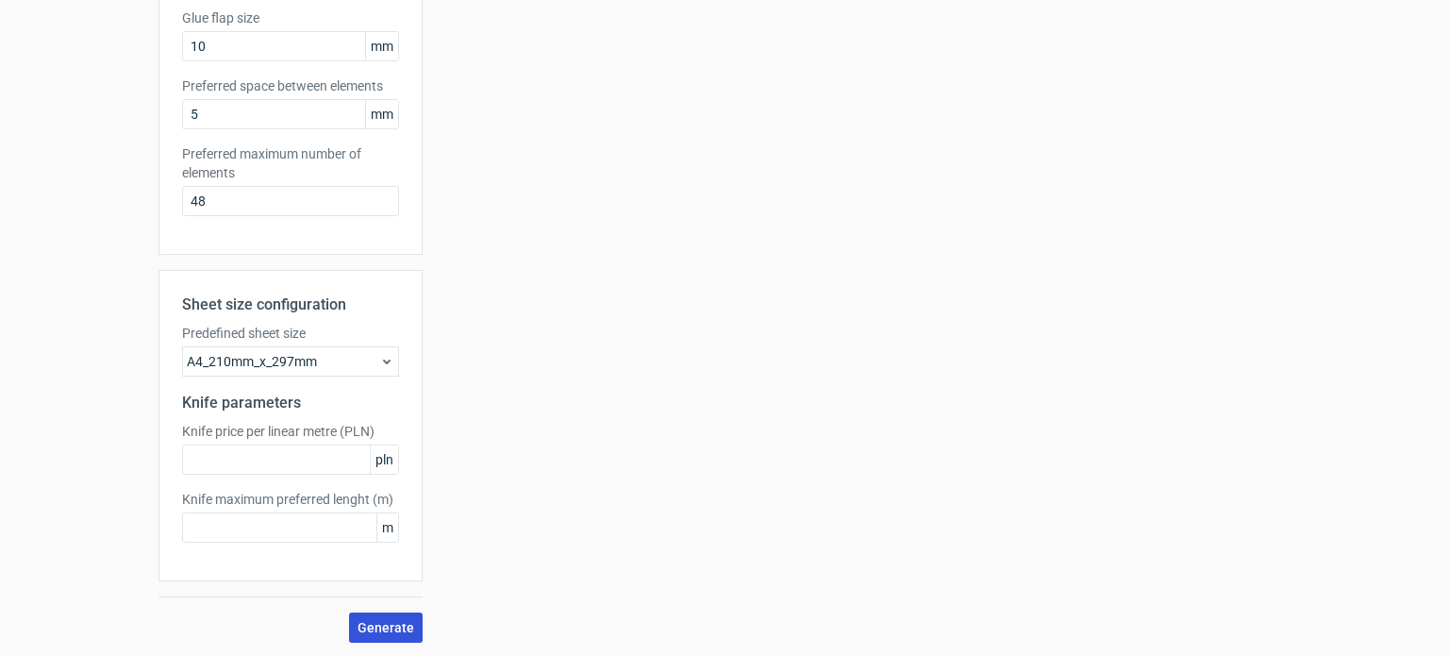
click at [385, 621] on span "Generate" at bounding box center [385, 627] width 57 height 13
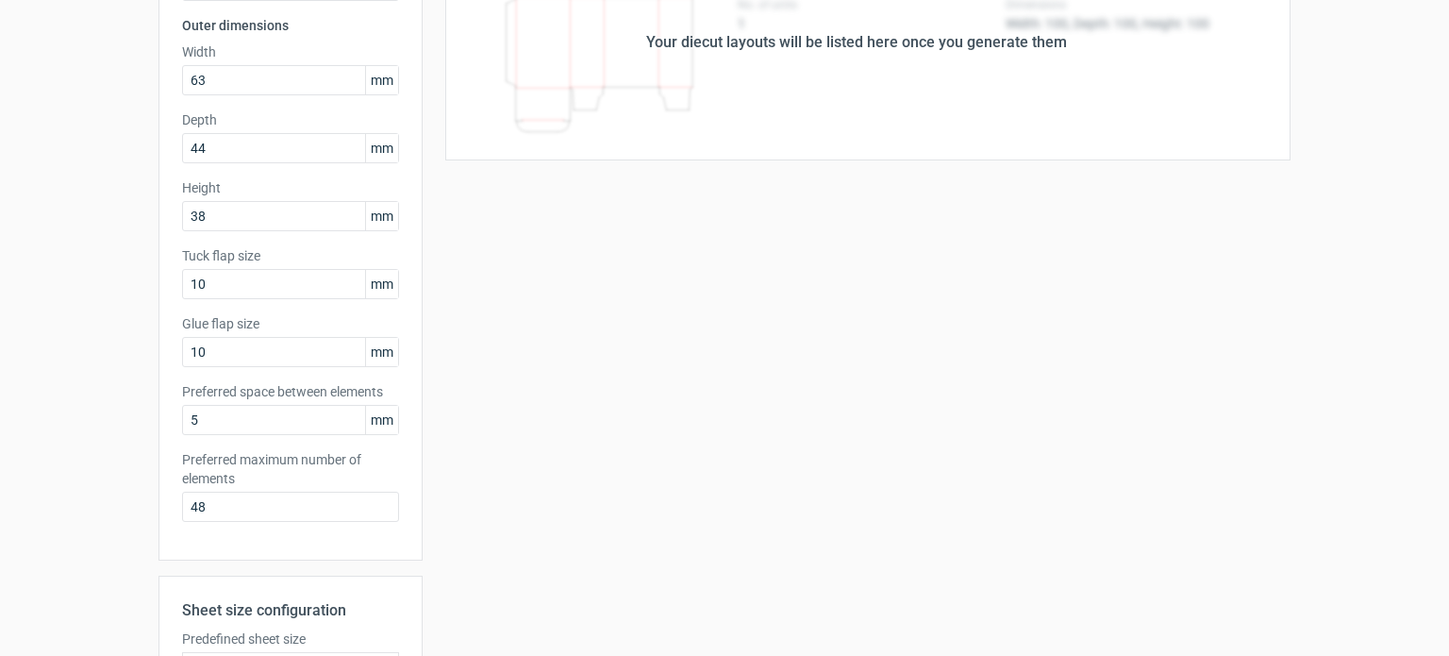
scroll to position [190, 0]
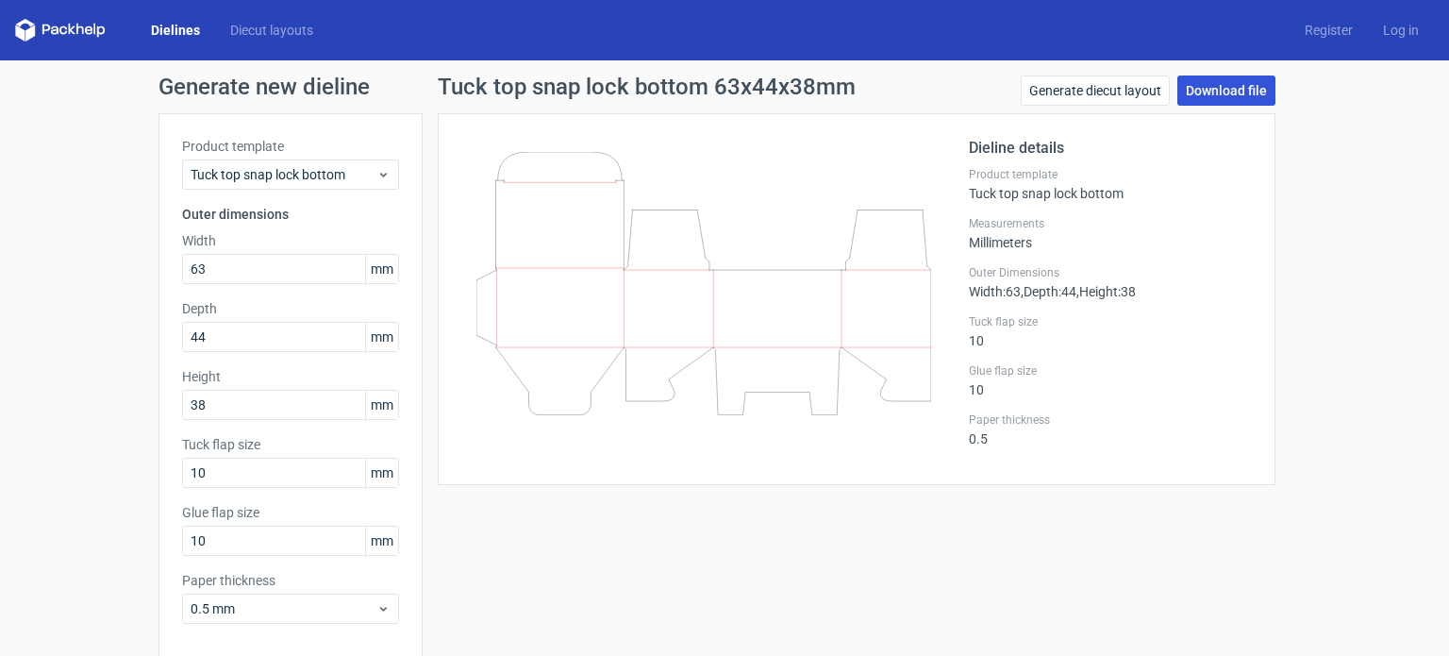
click at [1240, 88] on link "Download file" at bounding box center [1226, 90] width 98 height 30
